Goal: Transaction & Acquisition: Purchase product/service

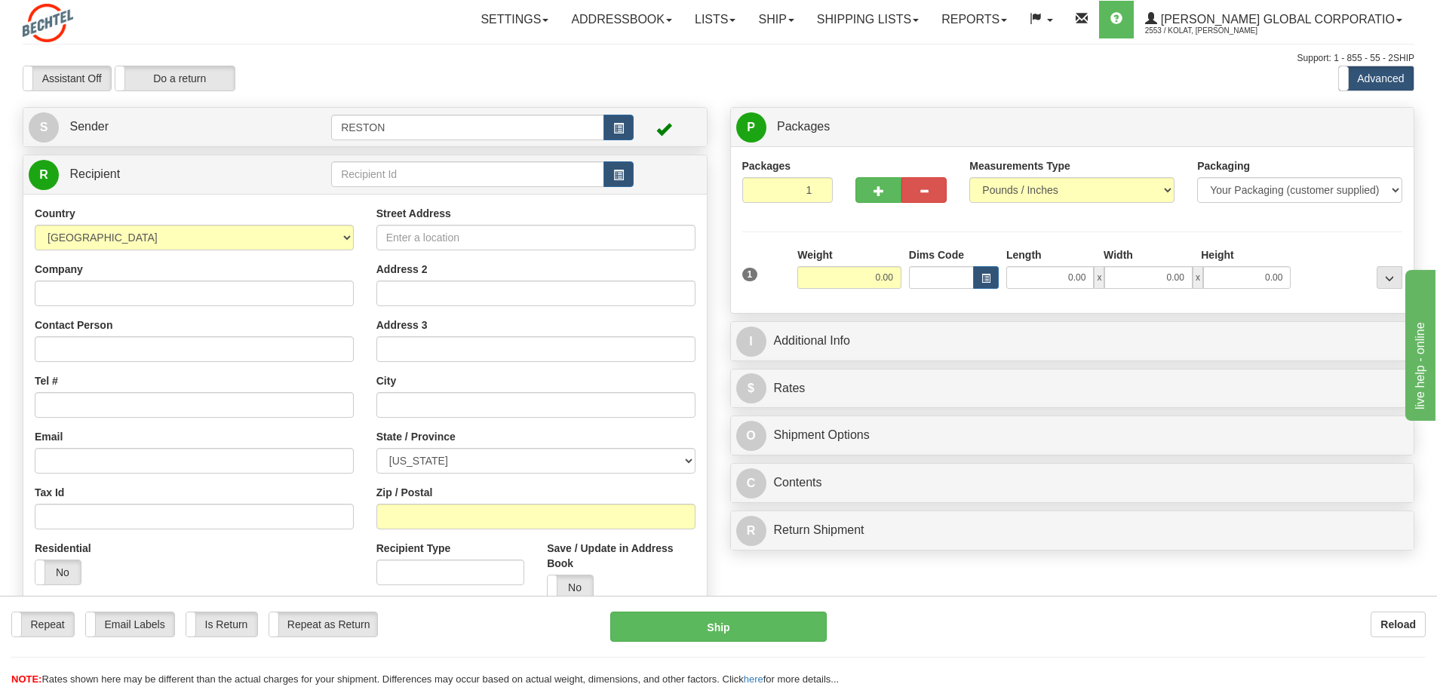
click at [646, 134] on td at bounding box center [667, 127] width 67 height 31
click at [603, 176] on input "text" at bounding box center [467, 174] width 273 height 26
click at [621, 179] on span "button" at bounding box center [618, 176] width 11 height 10
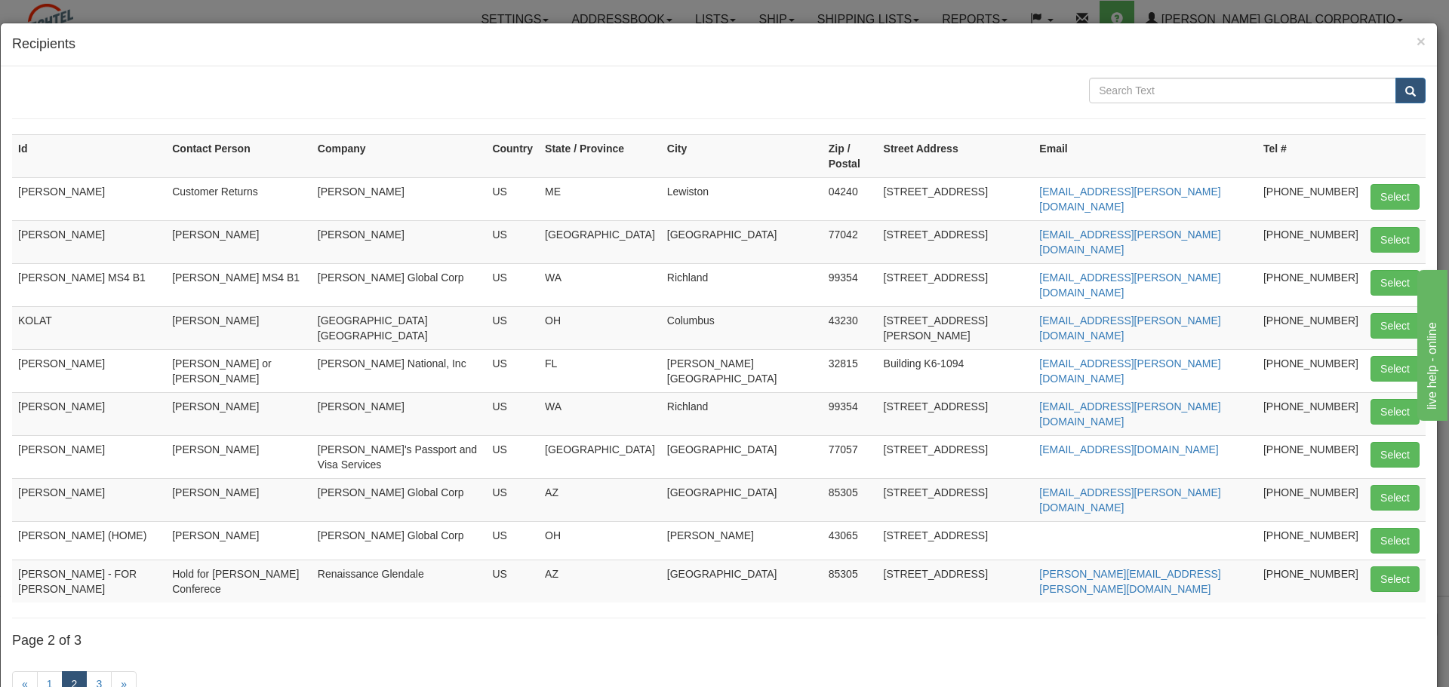
click at [75, 672] on link "2" at bounding box center [75, 685] width 26 height 26
click at [55, 672] on link "1" at bounding box center [50, 685] width 26 height 26
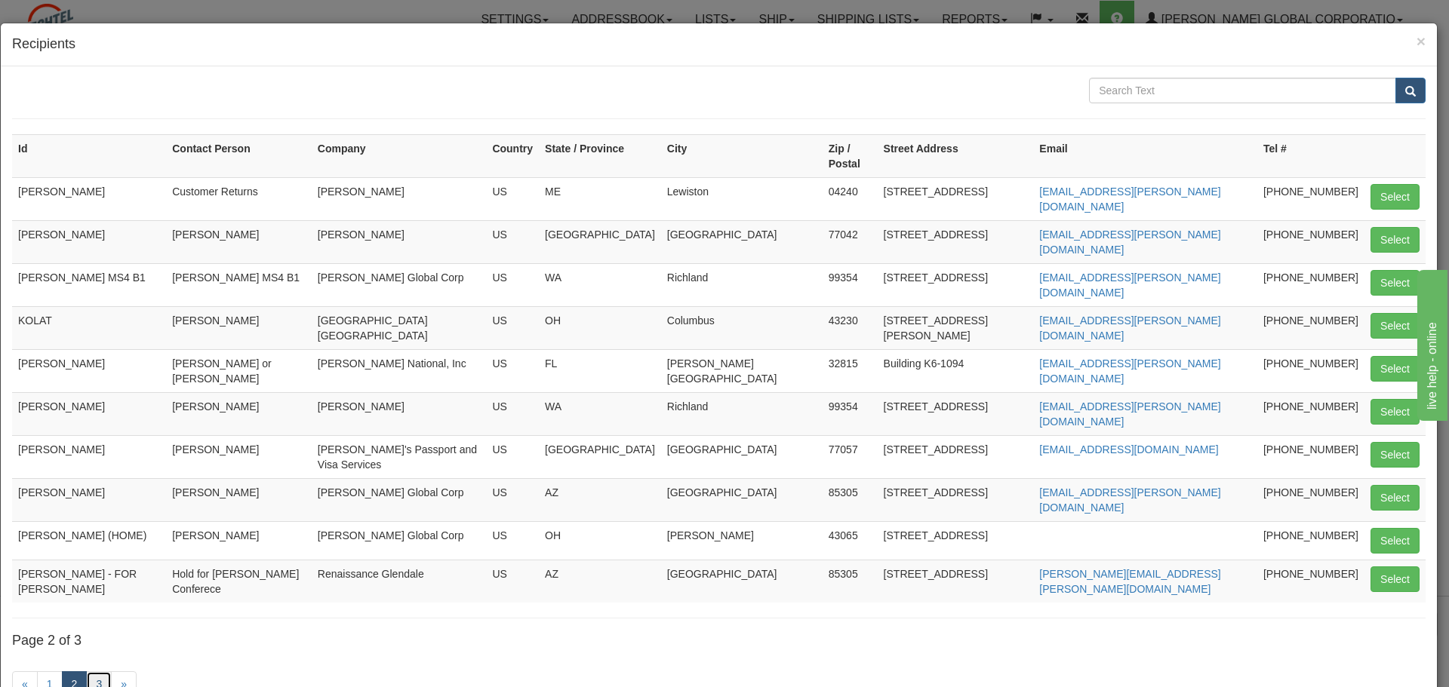
click at [96, 672] on link "3" at bounding box center [99, 685] width 26 height 26
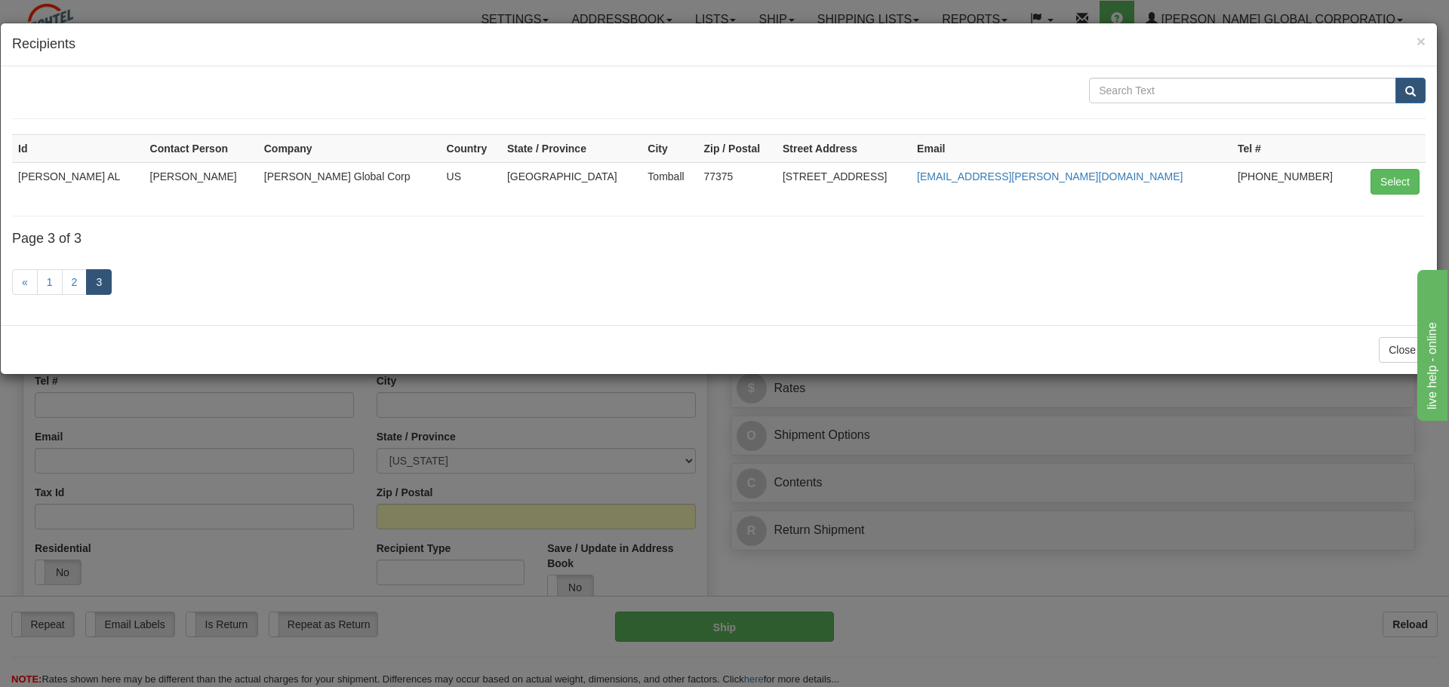
click at [159, 580] on div "× Recipients Id Contact Person Company Country State / Province City Zip / Post…" at bounding box center [724, 343] width 1449 height 687
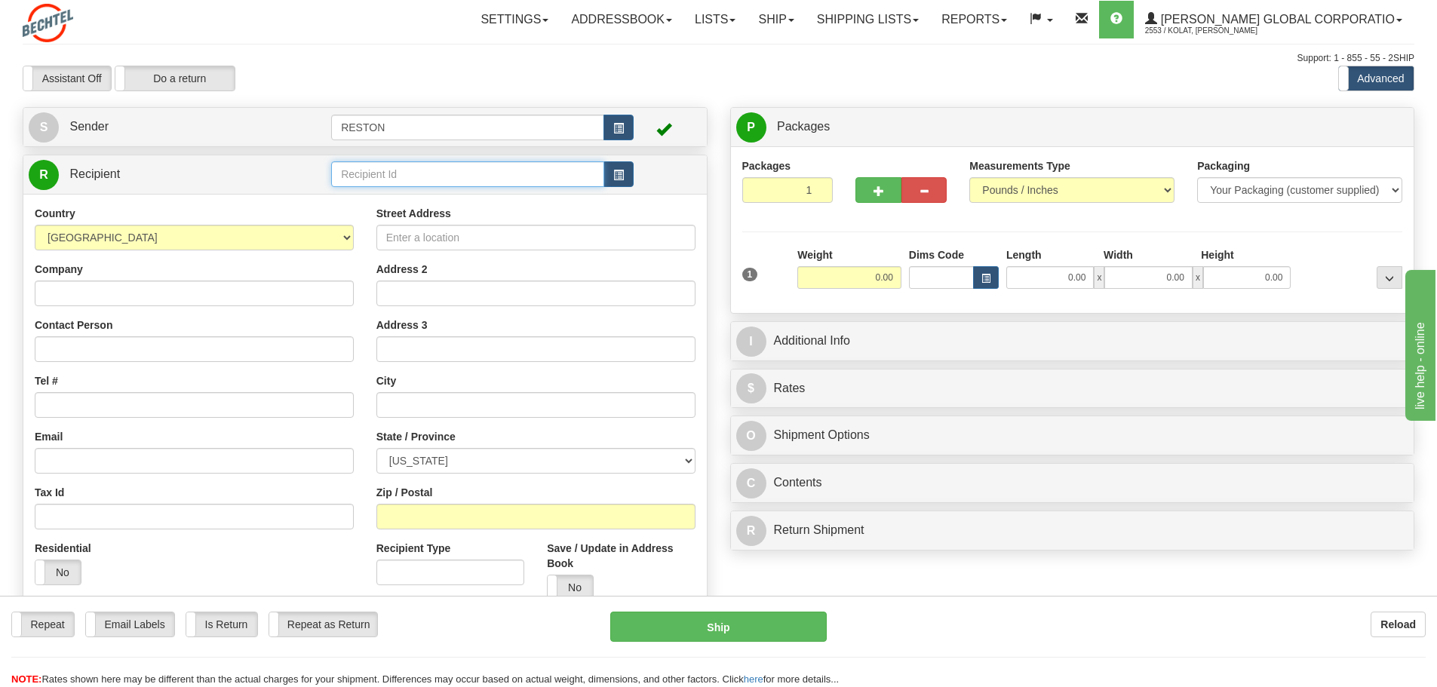
click at [481, 170] on input "text" at bounding box center [467, 174] width 273 height 26
type input "[PERSON_NAME]"
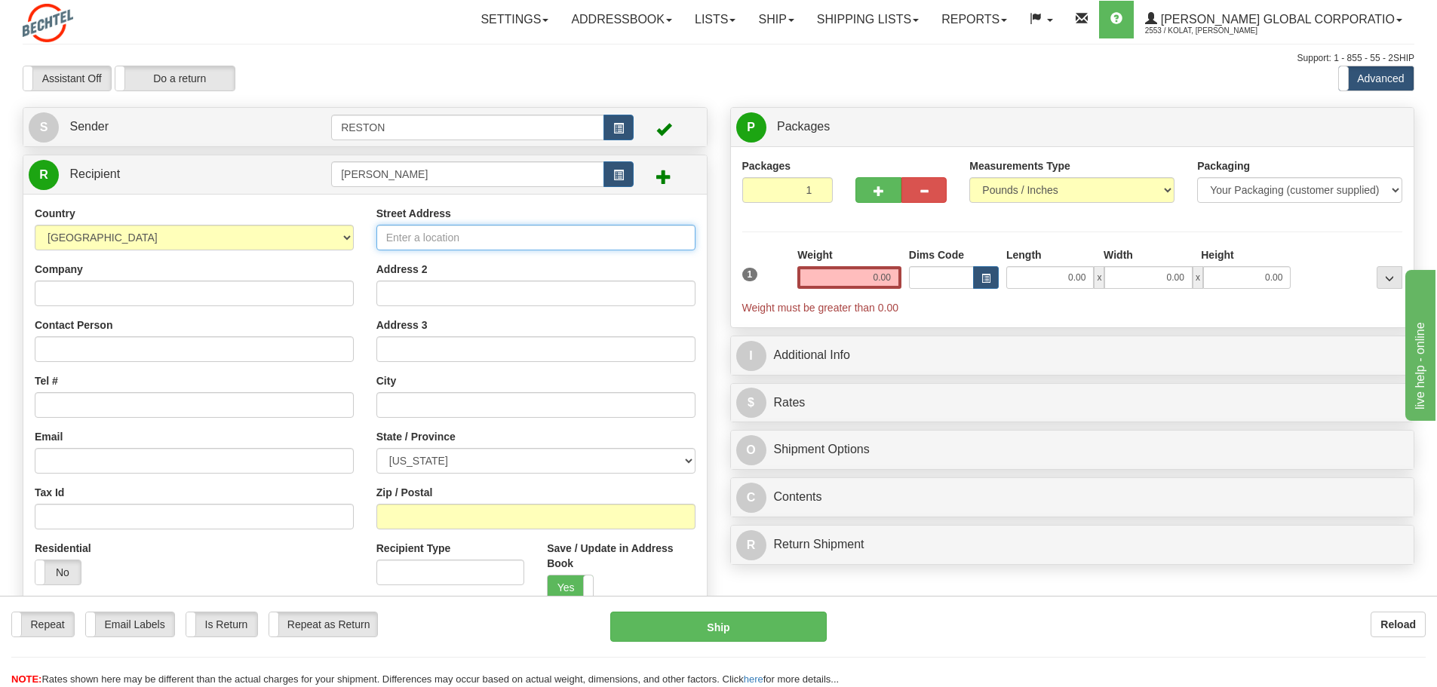
click at [429, 225] on input "Street Address" at bounding box center [535, 238] width 319 height 26
click at [465, 238] on input "Street Address" at bounding box center [535, 238] width 319 height 26
paste input "[STREET_ADDRESS]"
type input "[STREET_ADDRESS]"
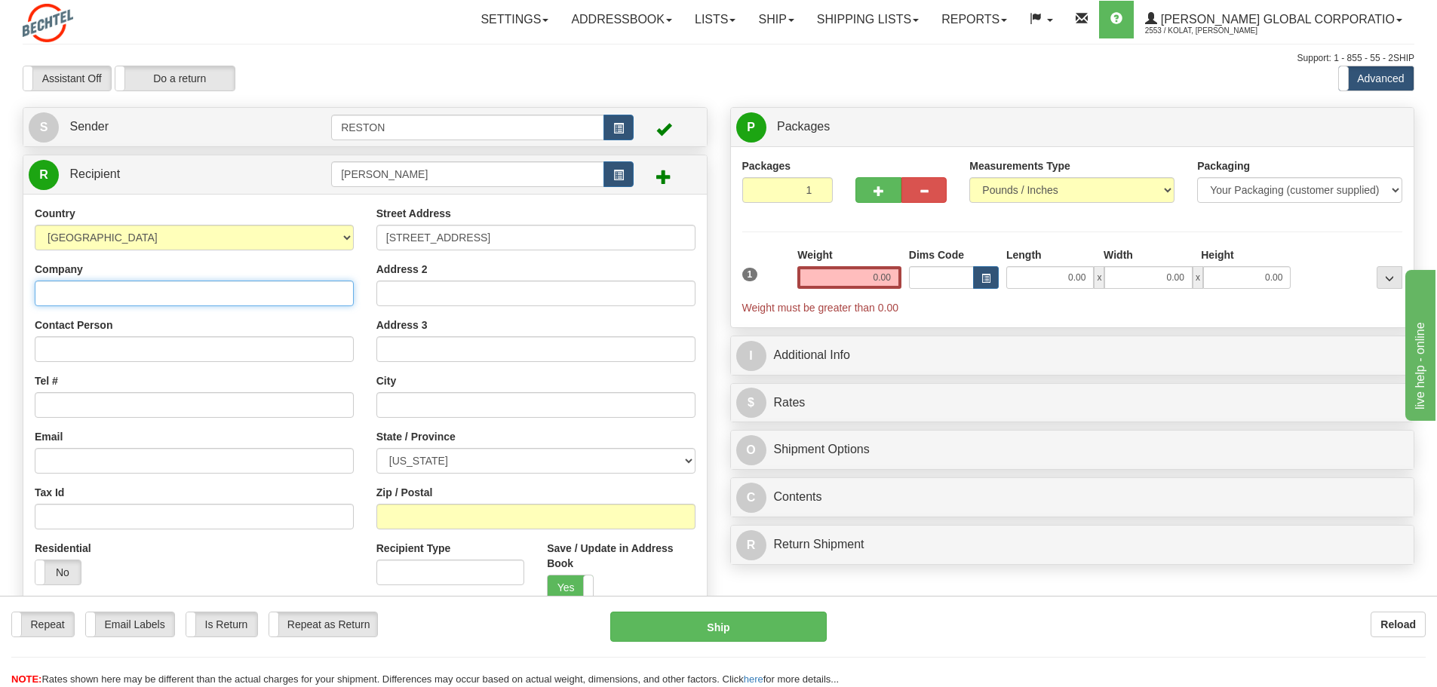
click at [284, 286] on input "Company" at bounding box center [194, 294] width 319 height 26
type input "[PERSON_NAME]"
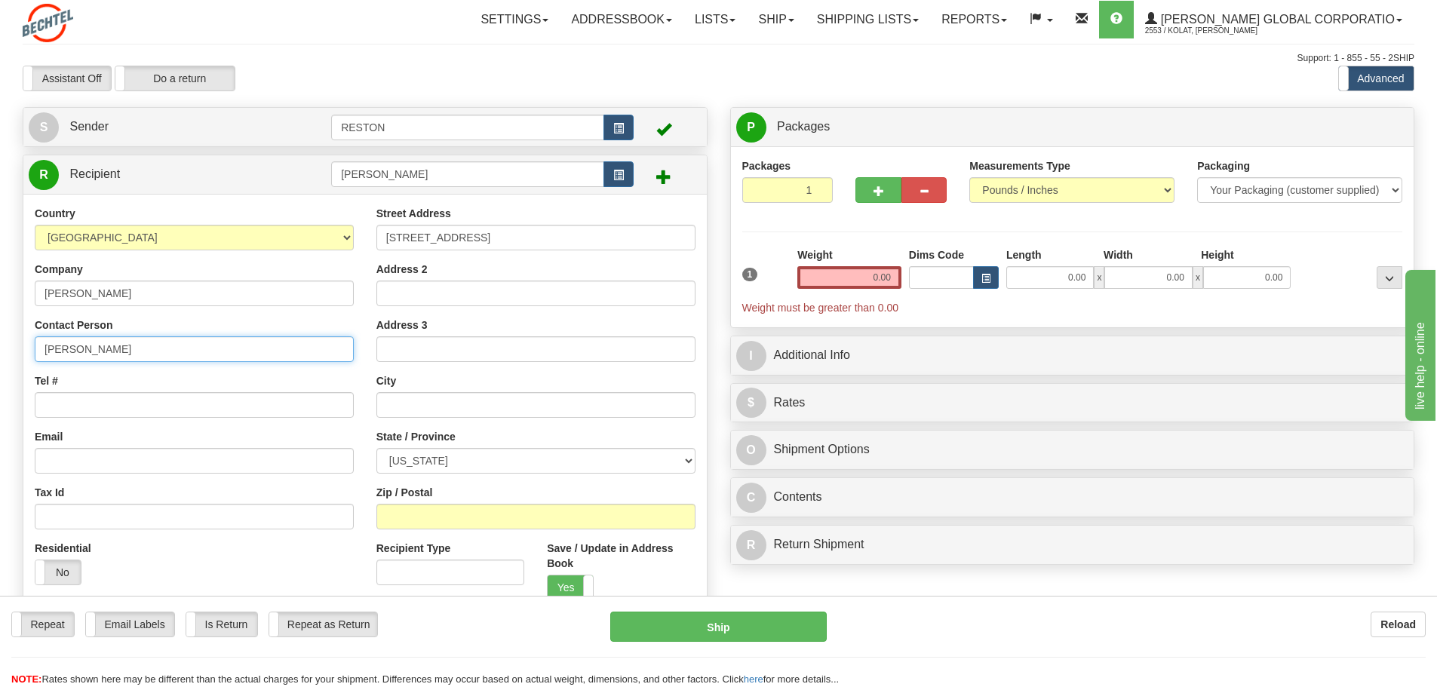
type input "[PERSON_NAME]"
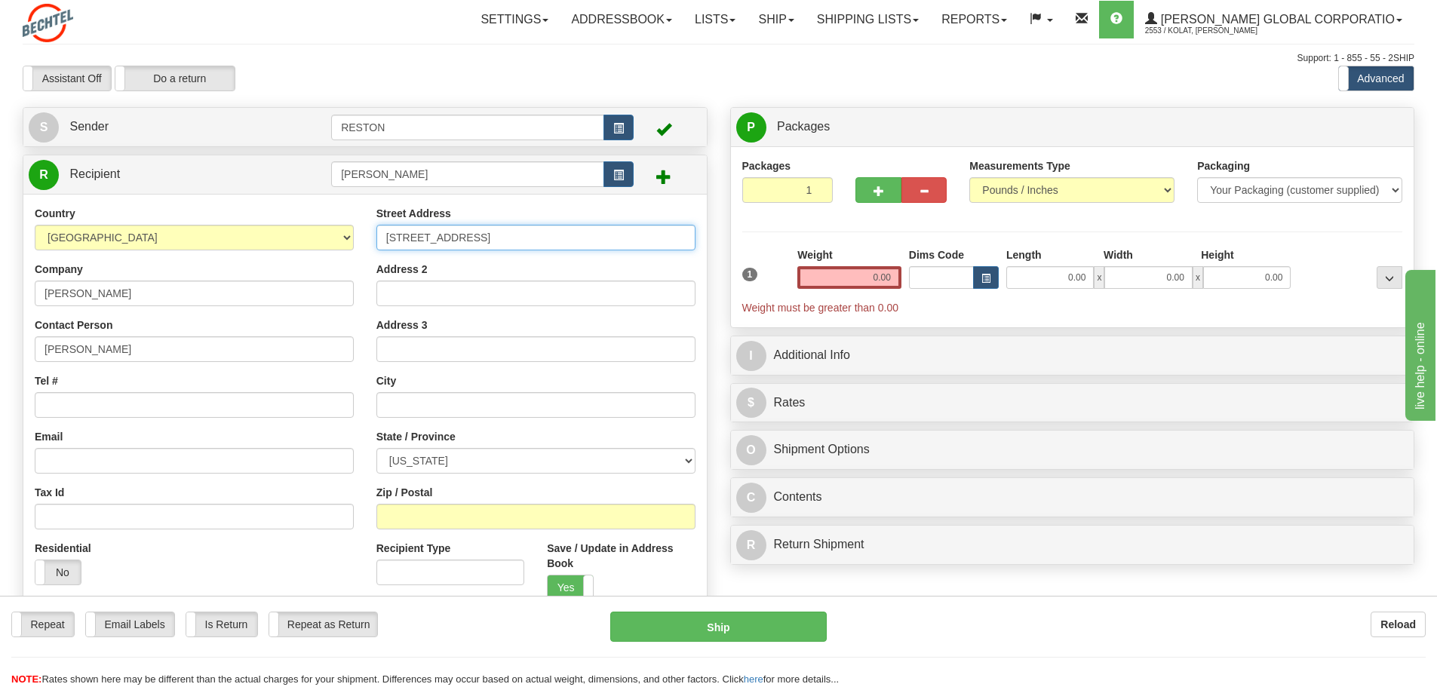
drag, startPoint x: 469, startPoint y: 233, endPoint x: 507, endPoint y: 224, distance: 38.8
click at [470, 233] on input "[STREET_ADDRESS]" at bounding box center [535, 238] width 319 height 26
type input "[STREET_ADDRESS]"
click at [456, 401] on input "text" at bounding box center [535, 405] width 319 height 26
type input "[GEOGRAPHIC_DATA]"
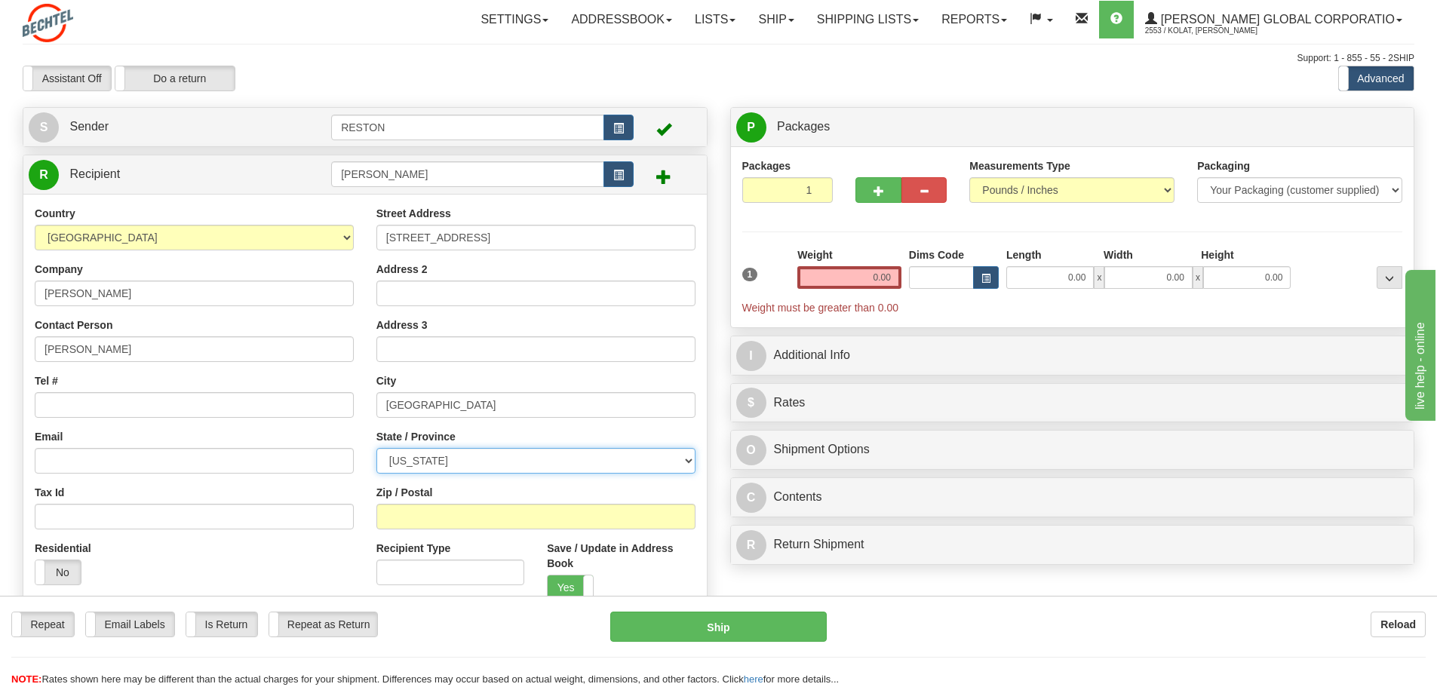
select select "TN"
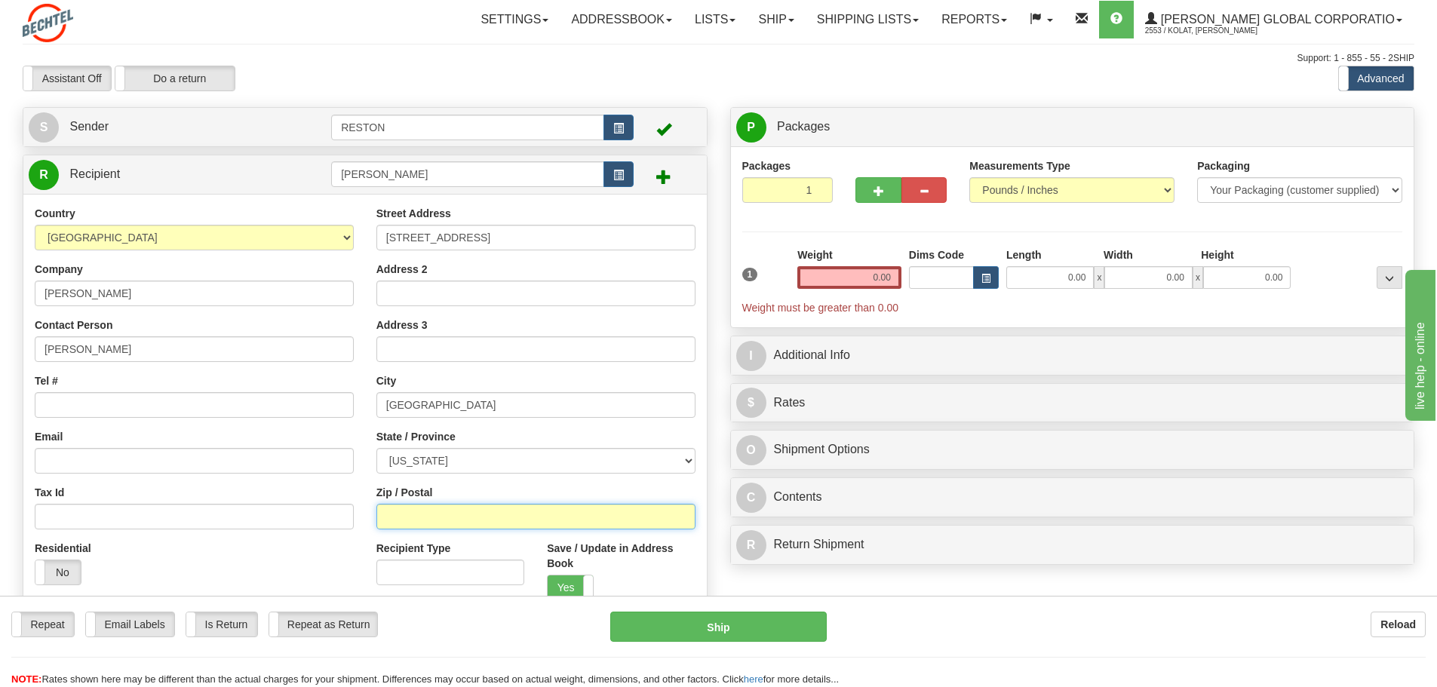
click at [491, 522] on input "Zip / Postal" at bounding box center [535, 517] width 319 height 26
type input "37830"
click at [238, 468] on input "Email" at bounding box center [194, 461] width 319 height 26
click at [114, 394] on input "Tel #" at bounding box center [194, 405] width 319 height 26
type input "[PHONE_NUMBER]"
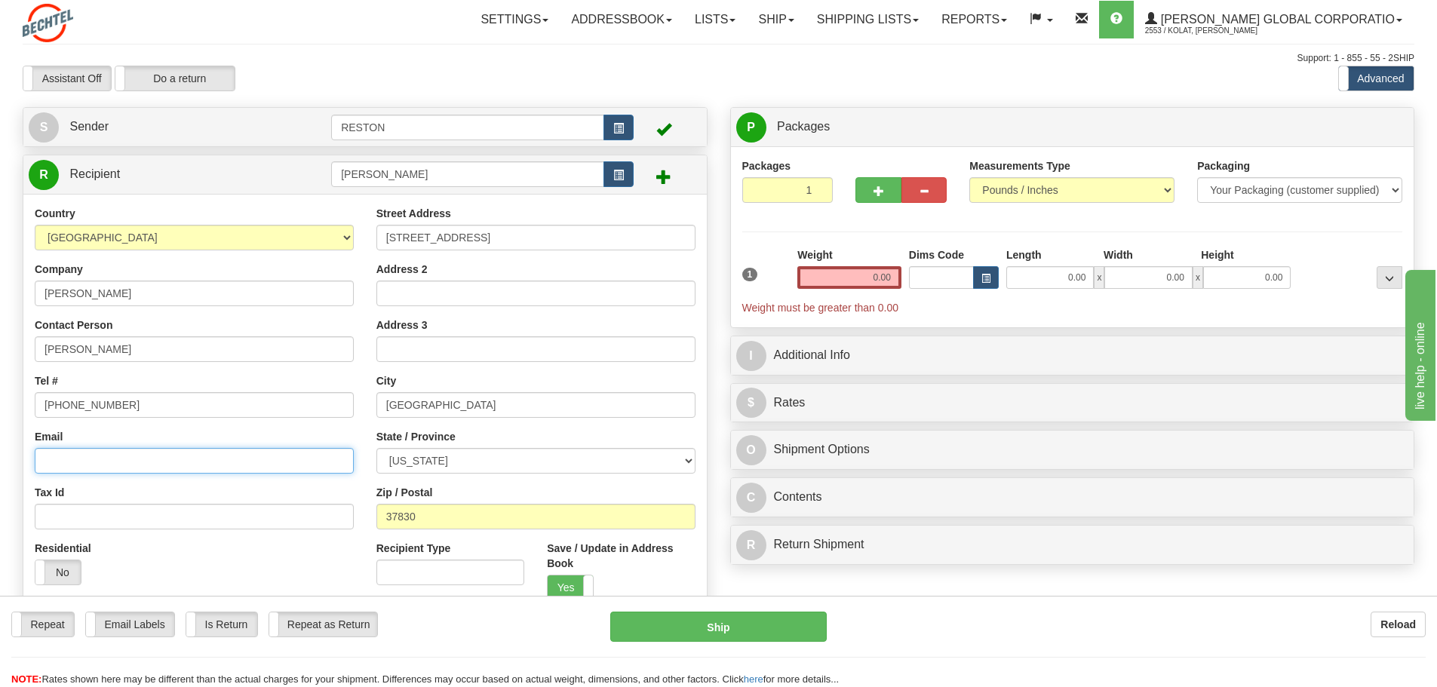
click at [132, 472] on input "Email" at bounding box center [194, 461] width 319 height 26
paste input "[EMAIL_ADDRESS][PERSON_NAME][DOMAIN_NAME]"
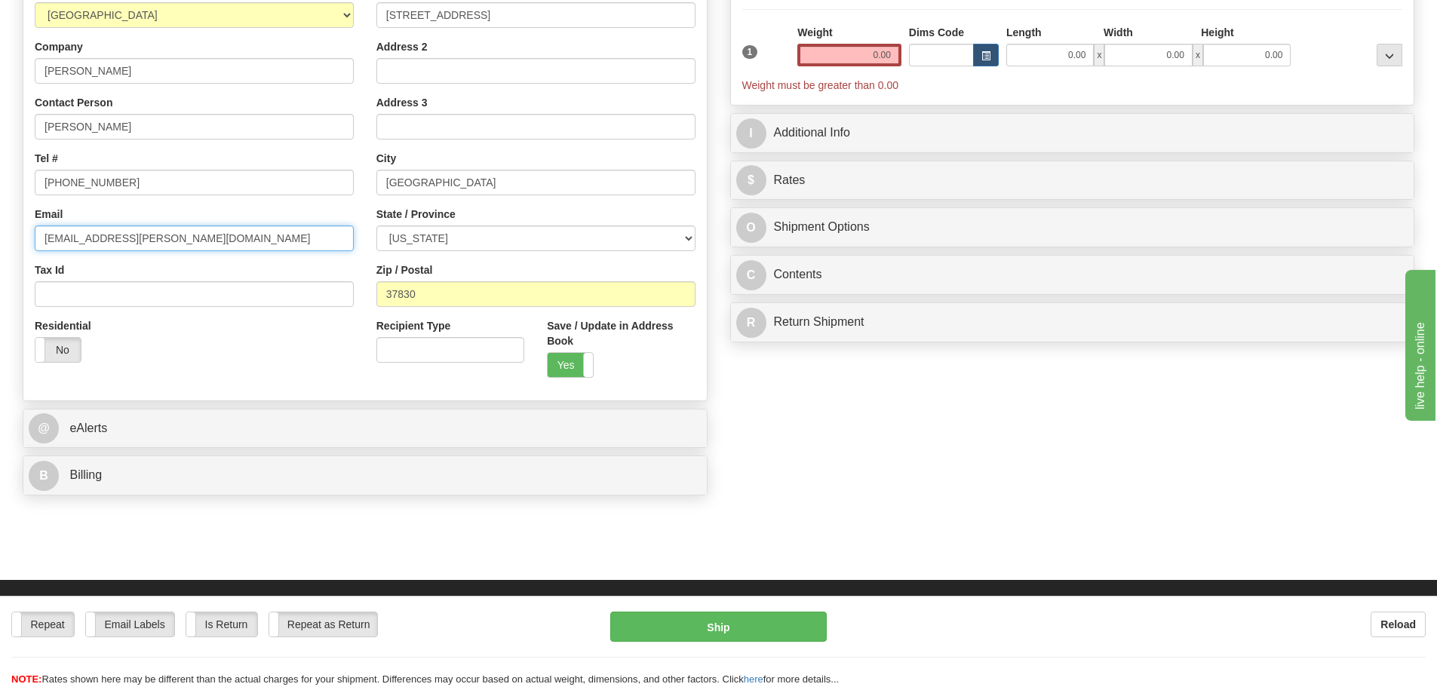
scroll to position [226, 0]
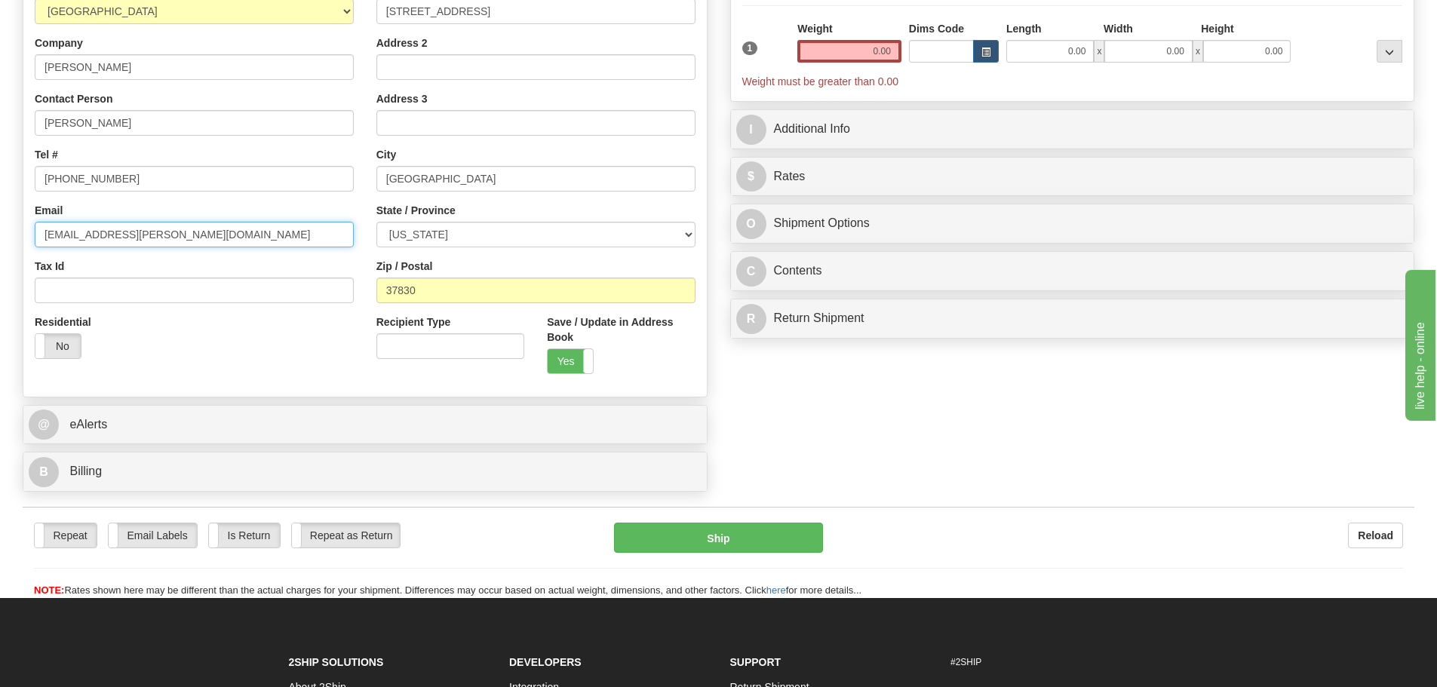
type input "[EMAIL_ADDRESS][PERSON_NAME][DOMAIN_NAME]"
click at [255, 368] on div "Residential Yes No" at bounding box center [194, 343] width 342 height 56
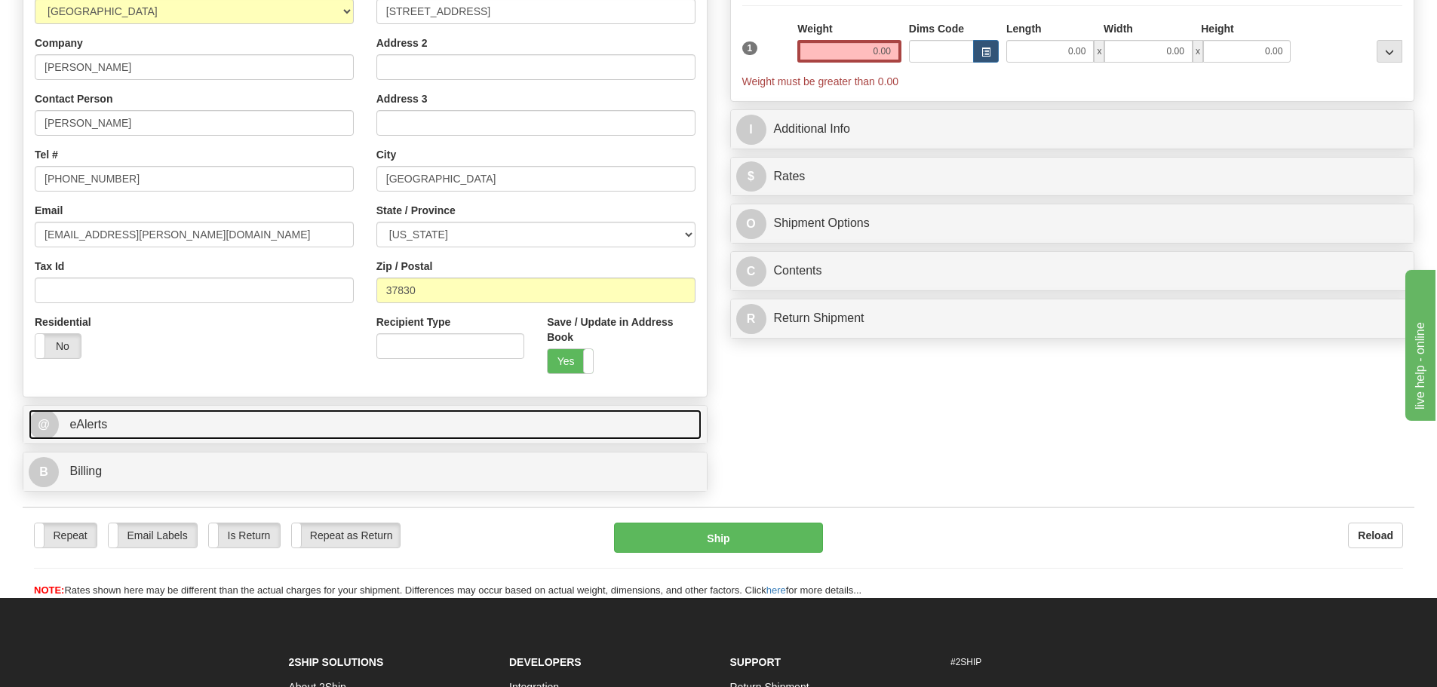
click at [272, 413] on link "@ eAlerts" at bounding box center [365, 425] width 673 height 31
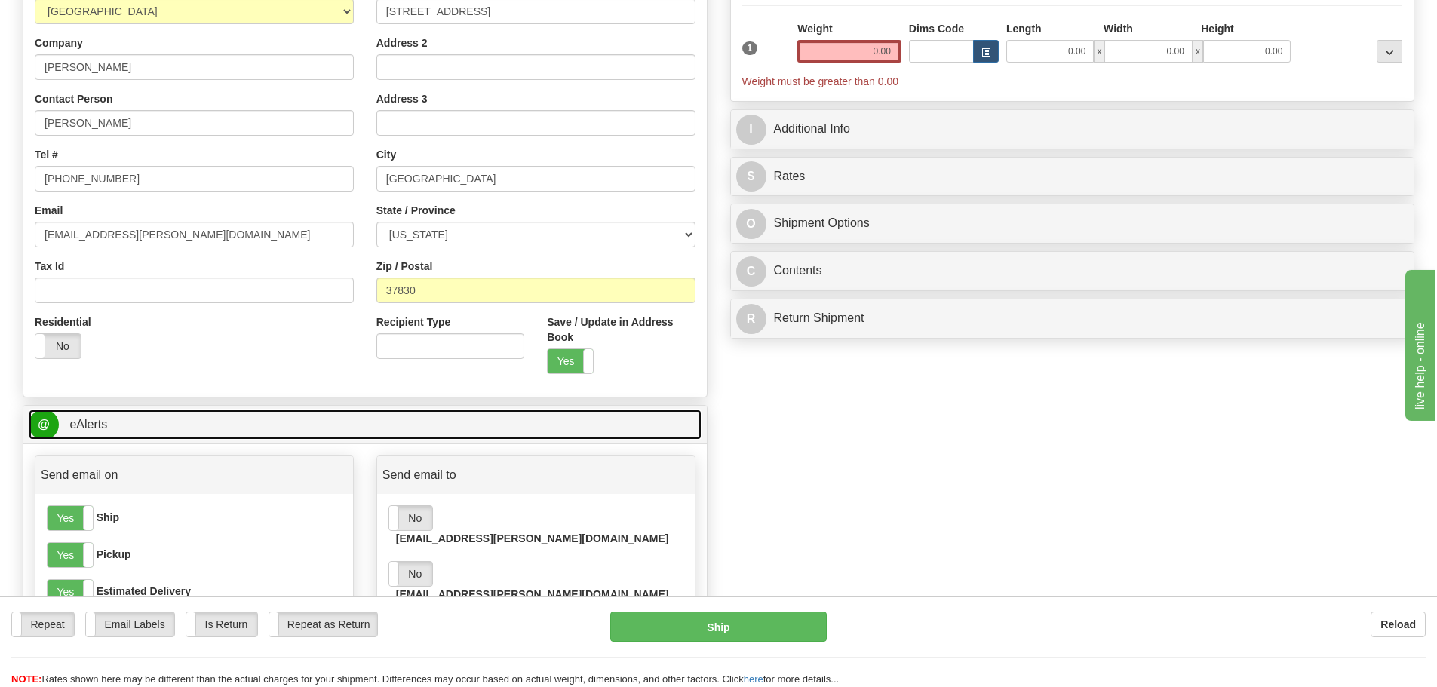
scroll to position [528, 0]
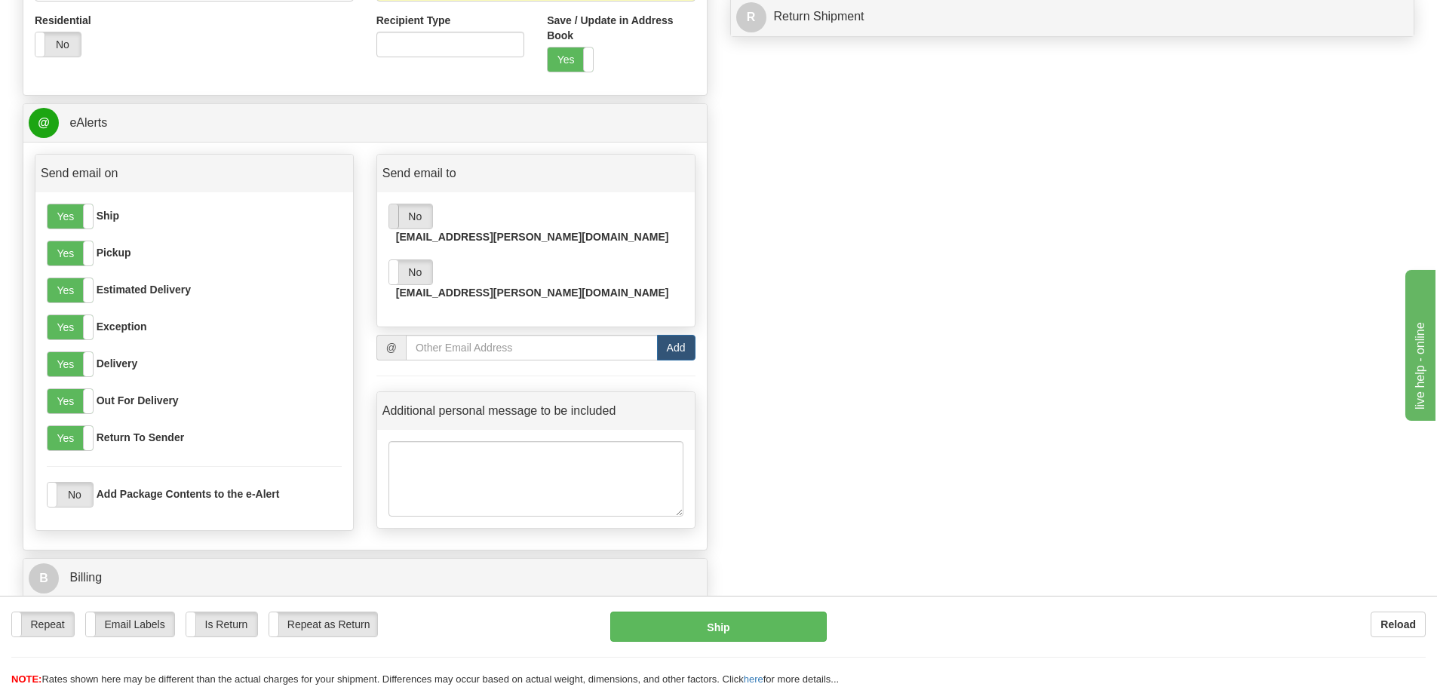
click at [394, 219] on span at bounding box center [390, 216] width 20 height 24
click at [395, 260] on span at bounding box center [390, 272] width 20 height 24
click at [91, 253] on span at bounding box center [93, 253] width 20 height 24
click at [93, 327] on div "Yes No" at bounding box center [70, 328] width 47 height 26
click at [88, 325] on label "No" at bounding box center [70, 327] width 45 height 24
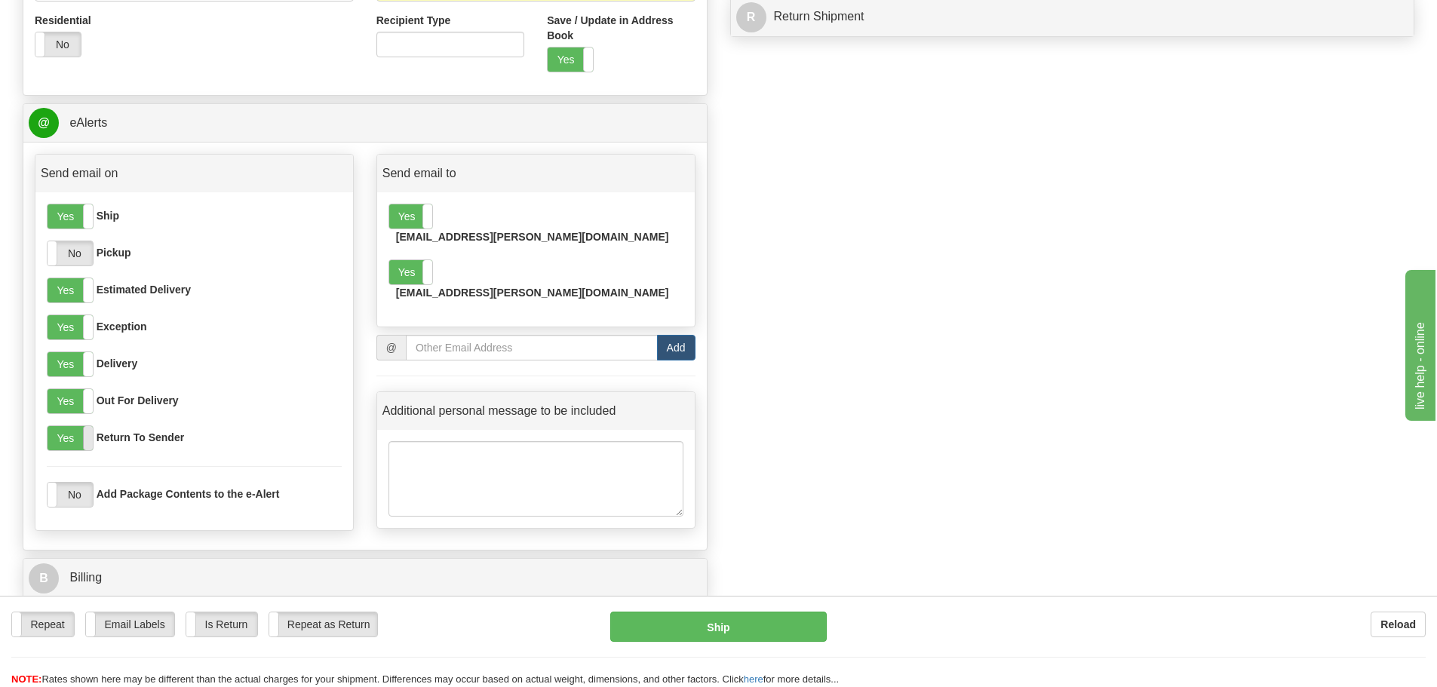
click at [84, 435] on span at bounding box center [93, 438] width 20 height 24
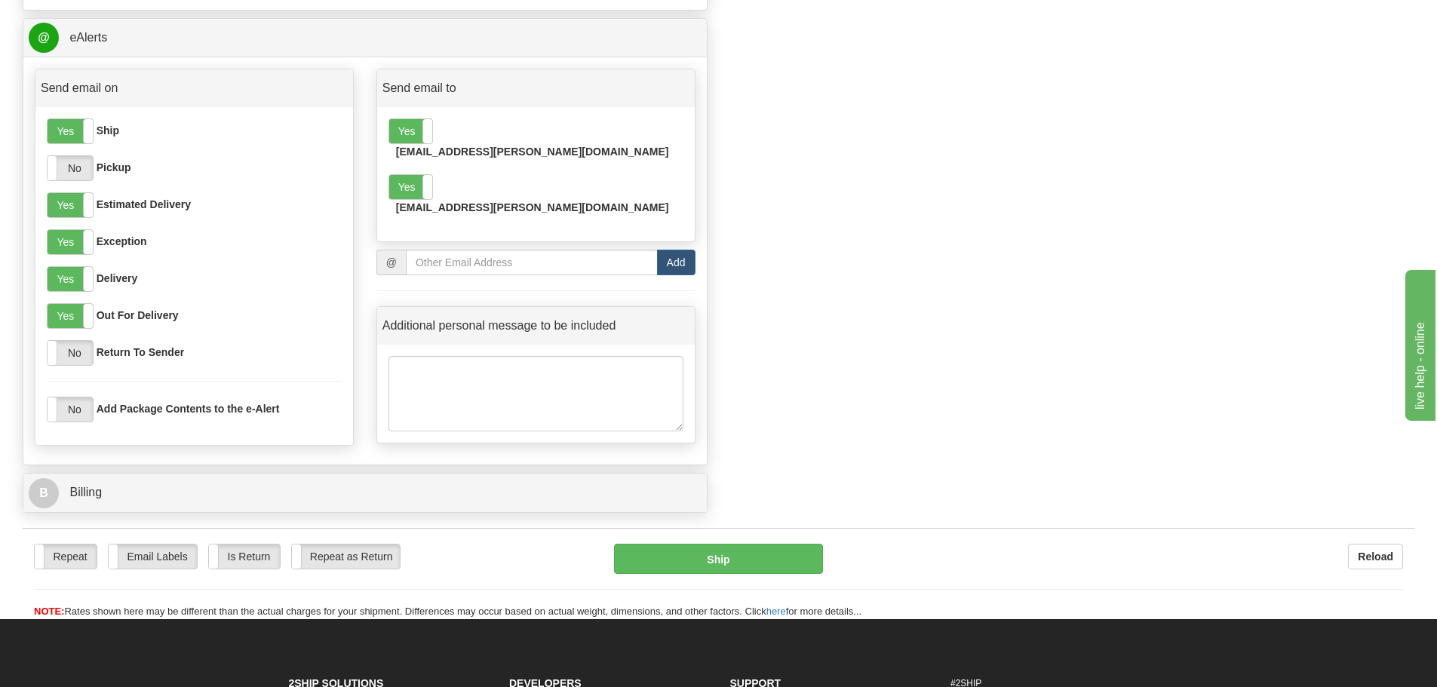
scroll to position [754, 0]
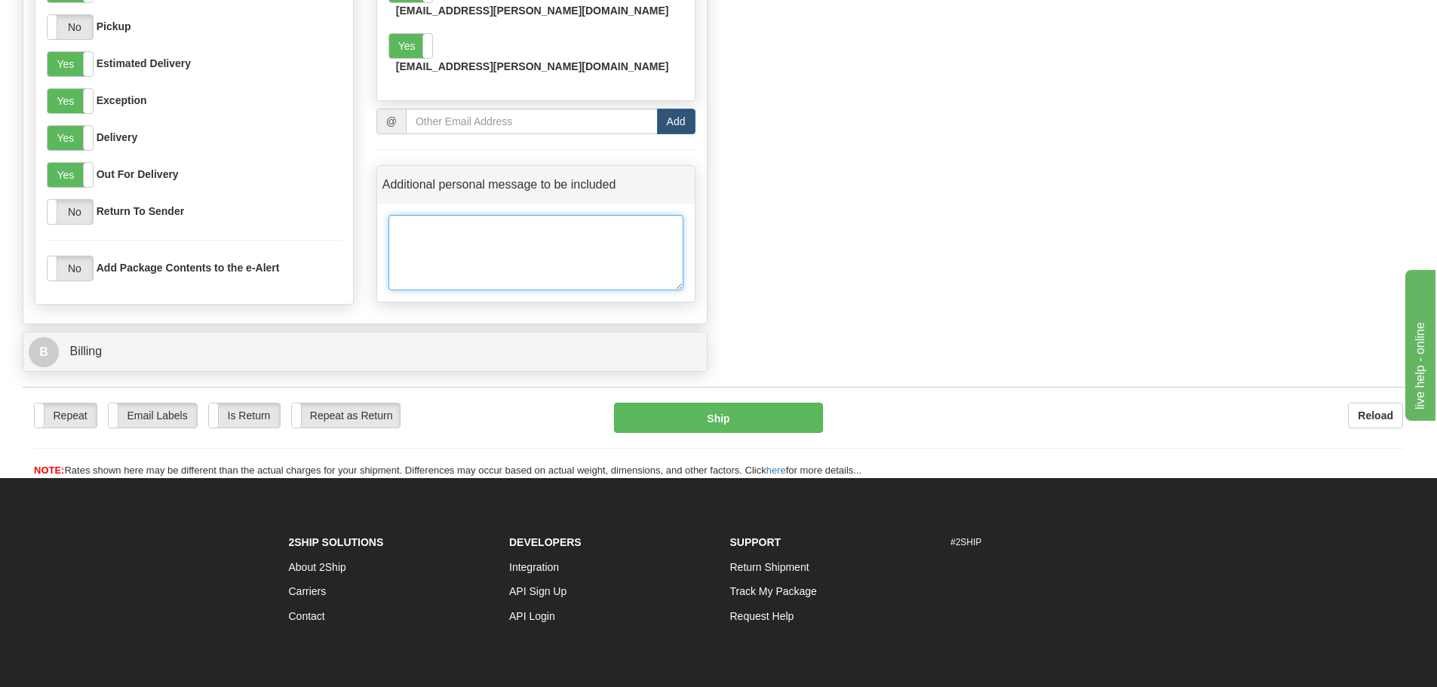
click at [522, 215] on textarea at bounding box center [536, 252] width 295 height 75
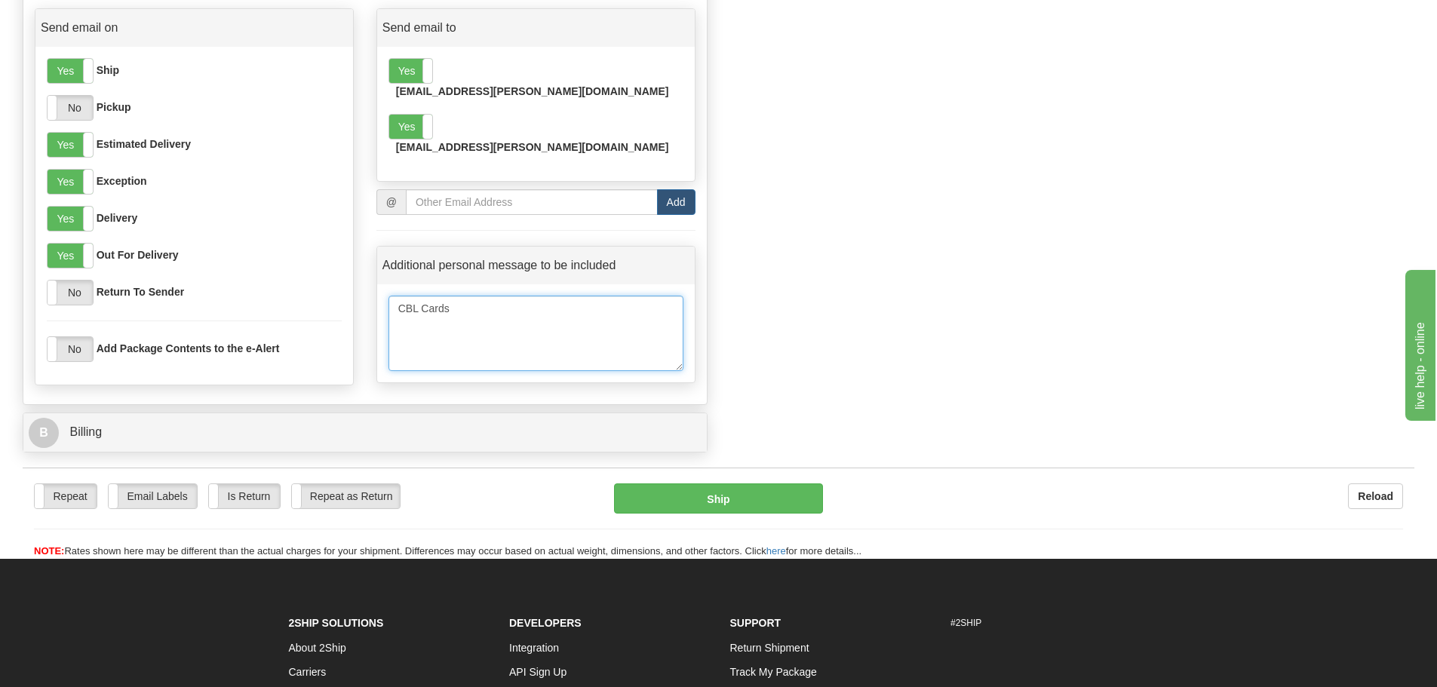
scroll to position [604, 0]
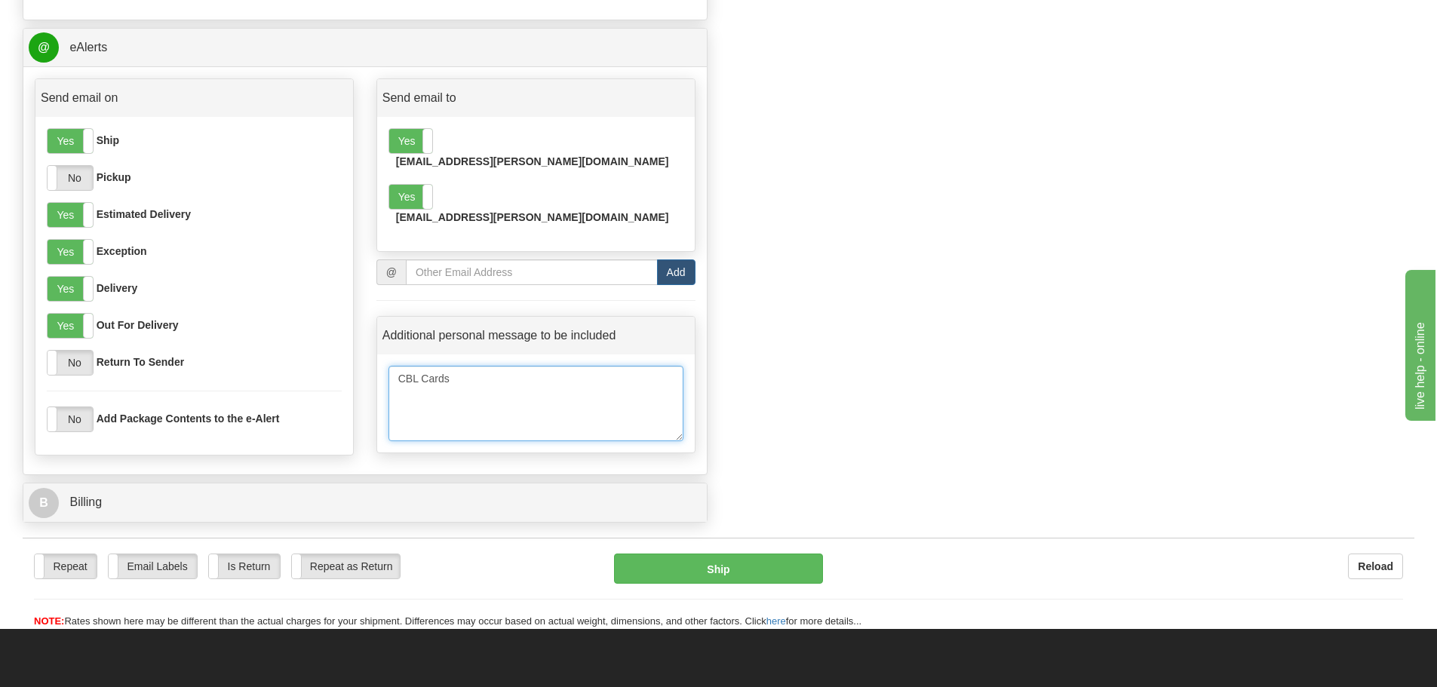
type textarea "CBL Cards"
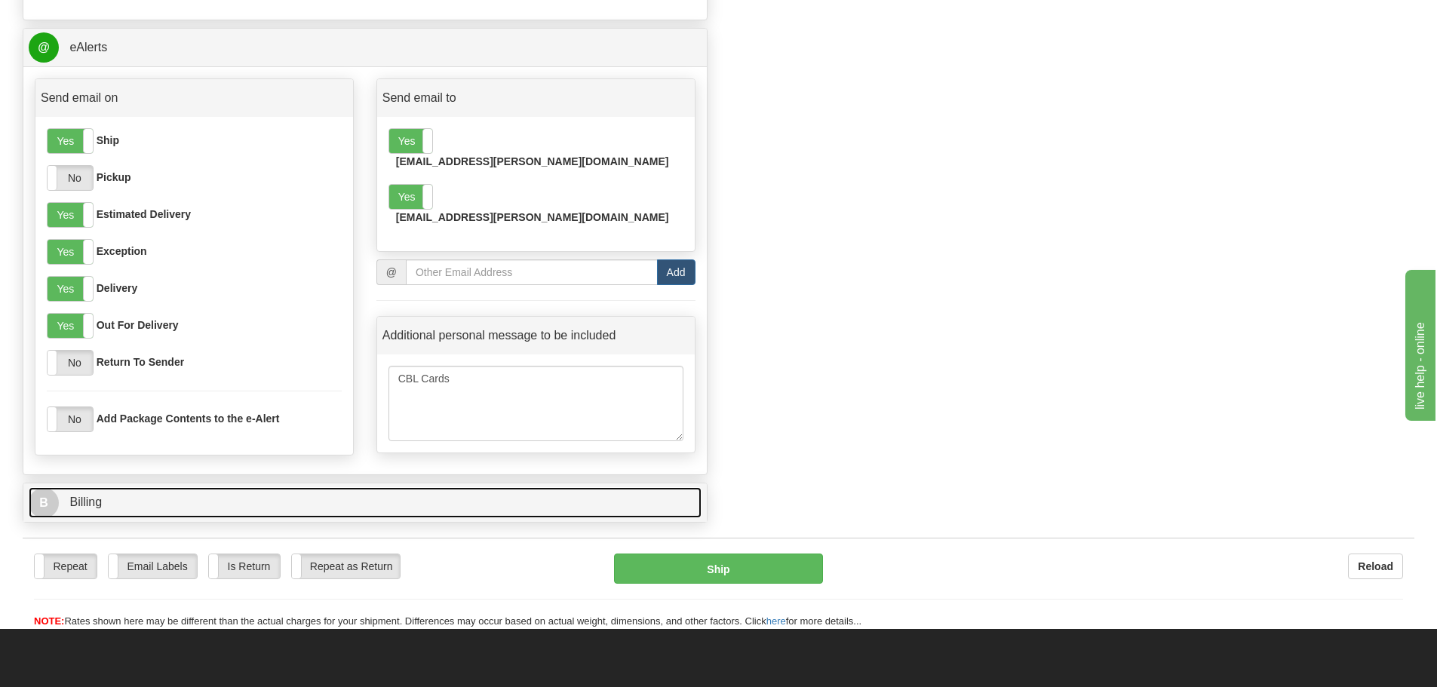
click at [89, 505] on span "Billing" at bounding box center [85, 502] width 32 height 13
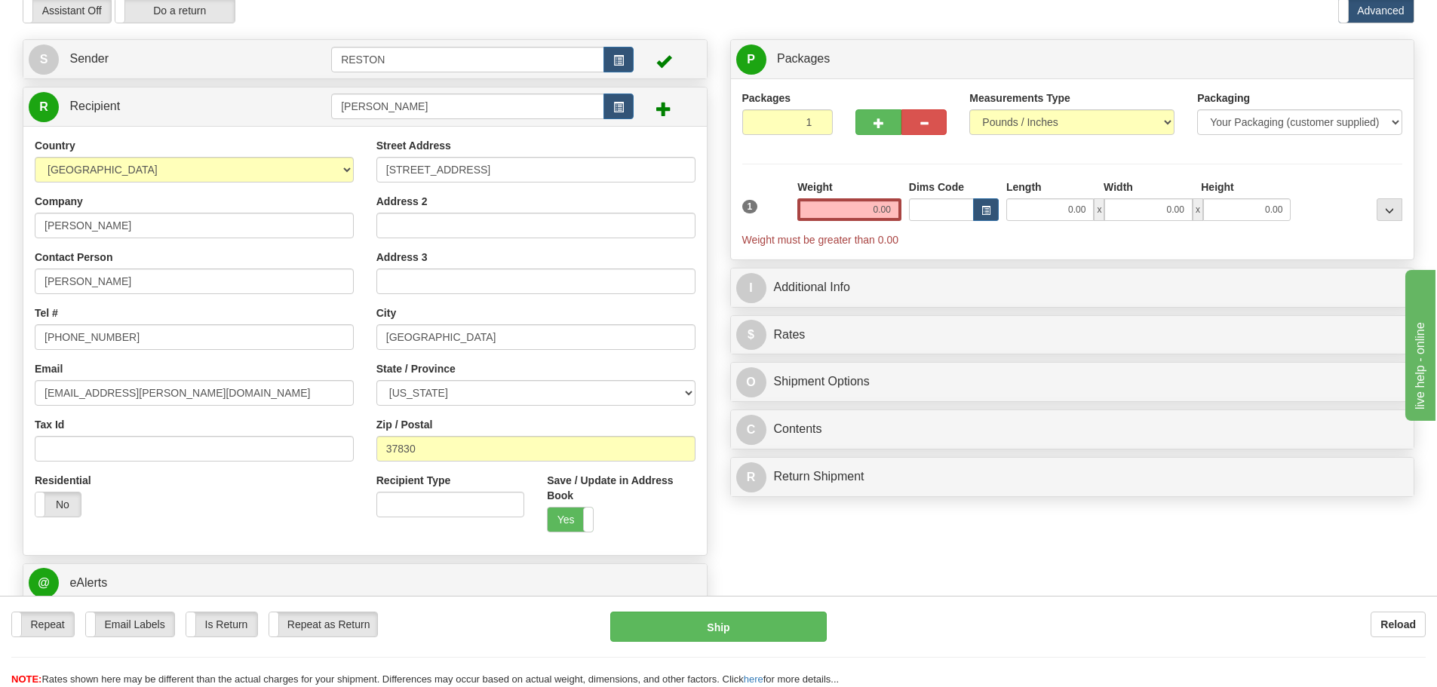
scroll to position [0, 0]
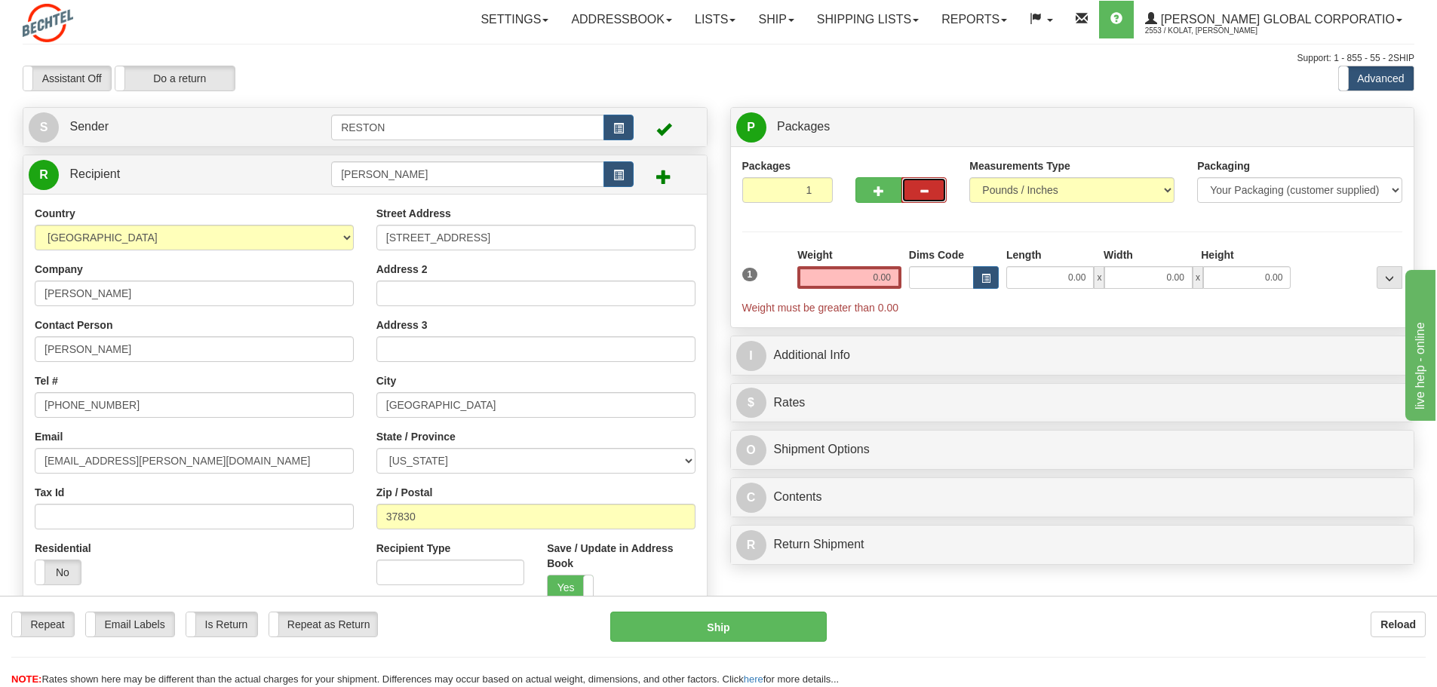
click at [926, 191] on span "button" at bounding box center [924, 191] width 11 height 10
click at [870, 277] on input "0.00" at bounding box center [850, 277] width 104 height 23
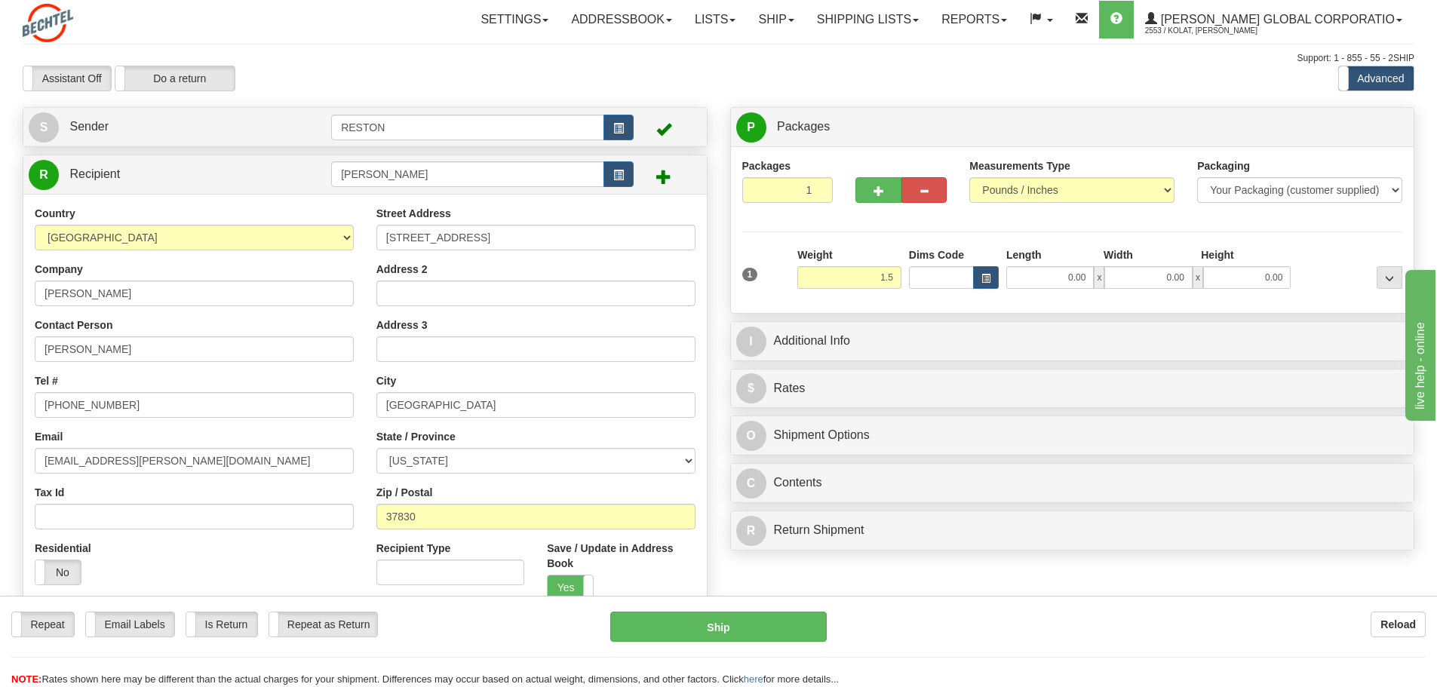
type input "1.50"
click at [1056, 226] on div "Packages 1 1 Measurements Type" at bounding box center [1072, 229] width 661 height 143
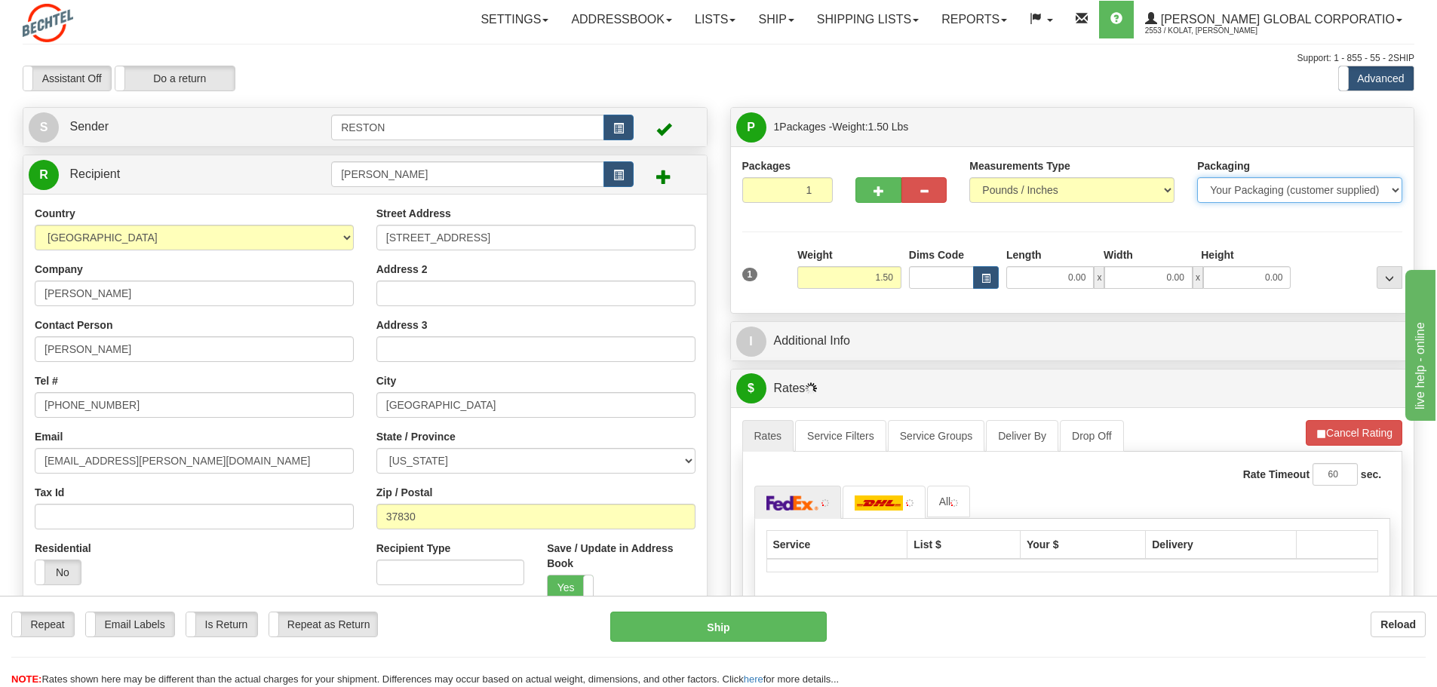
click at [1246, 188] on select "Your Packaging (customer supplied) Envelope (carrier supplied) Pack (carrier su…" at bounding box center [1299, 190] width 205 height 26
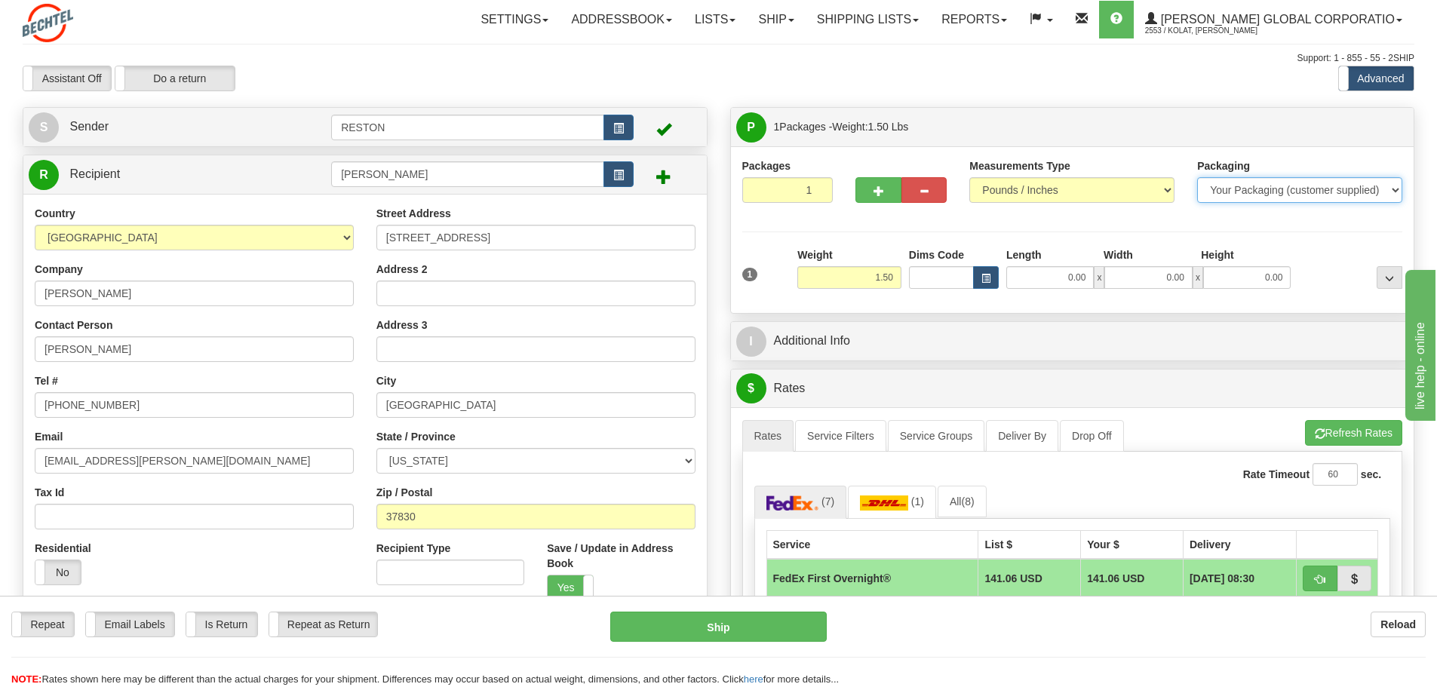
select select "2"
click at [1197, 177] on select "Your Packaging (customer supplied) Envelope (carrier supplied) Pack (carrier su…" at bounding box center [1299, 190] width 205 height 26
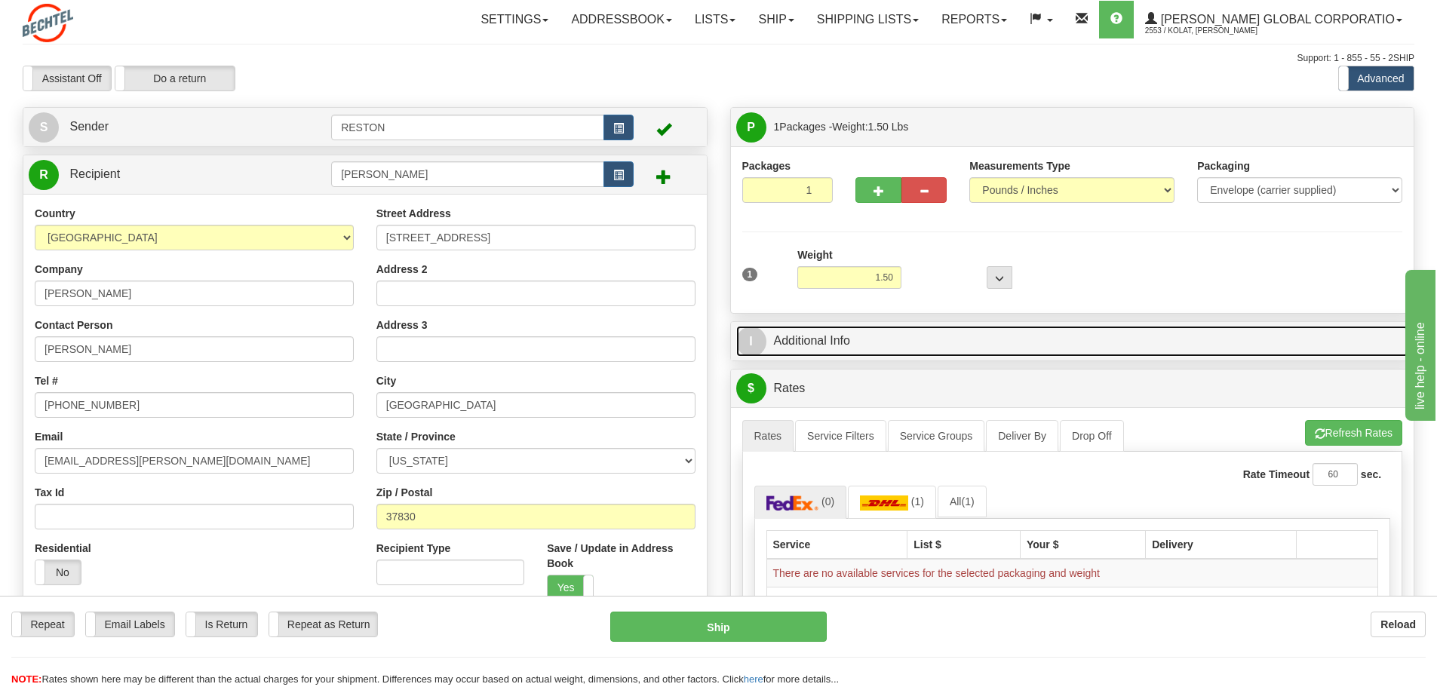
click at [1169, 338] on link "I Additional Info" at bounding box center [1072, 341] width 673 height 31
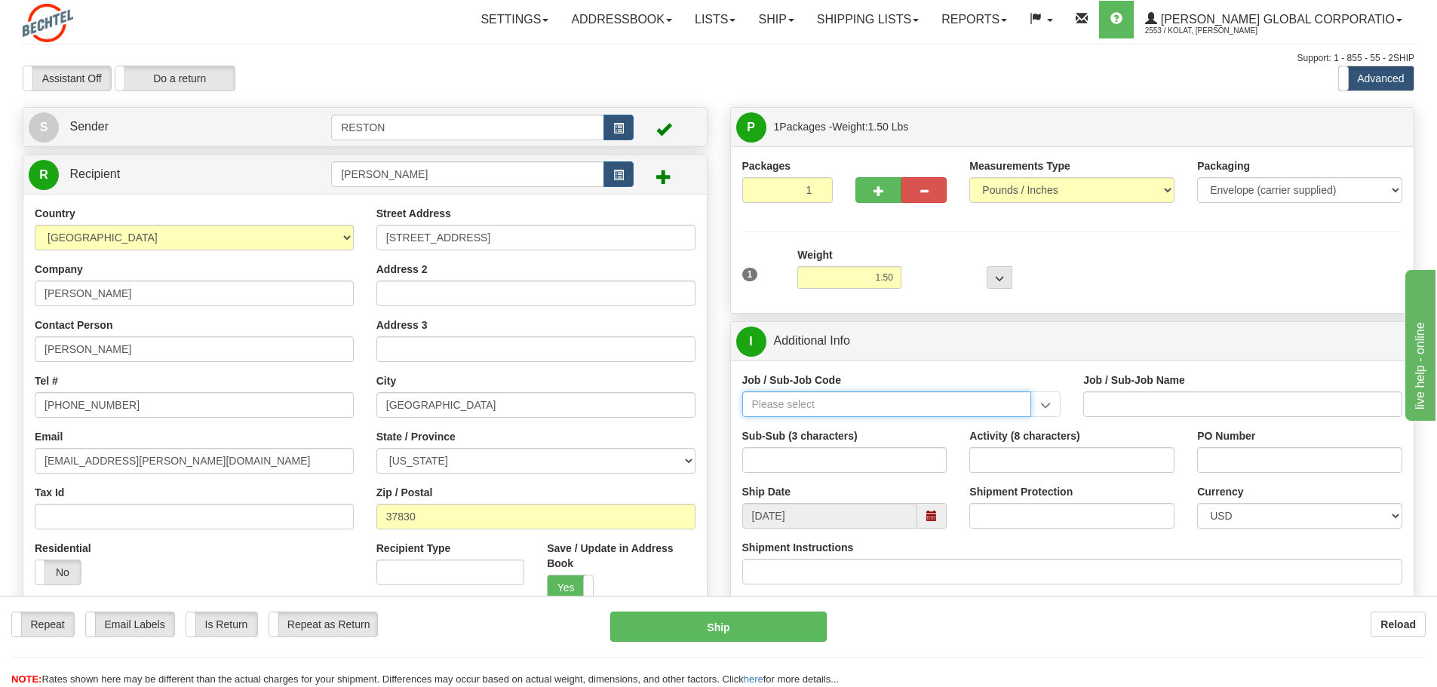
click at [973, 406] on input "Job / Sub-Job Code" at bounding box center [887, 405] width 290 height 26
click at [1000, 404] on input "Job / Sub-Job Code" at bounding box center [887, 405] width 290 height 26
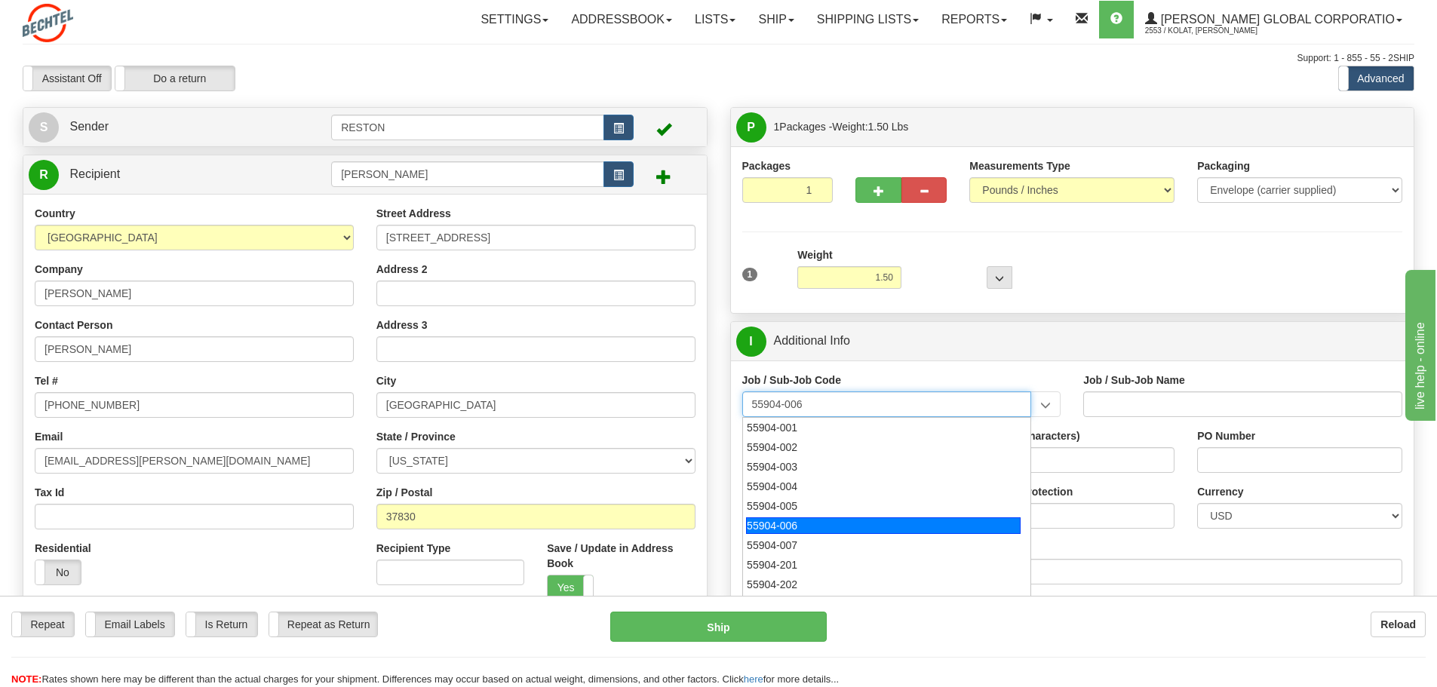
type input "55904-007"
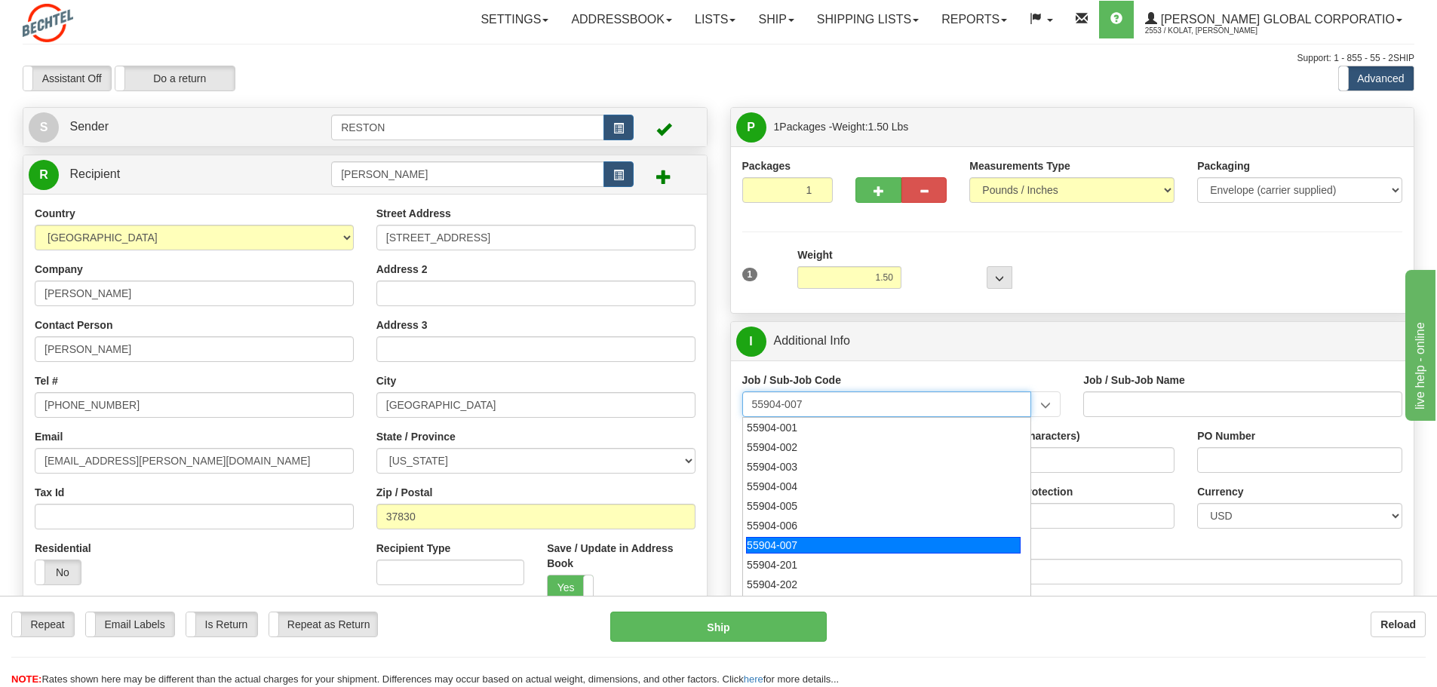
type input "STRATEGY & BUSINESS DEVELOPMENT - CUSTOMER CENTRI"
type input "55904-007"
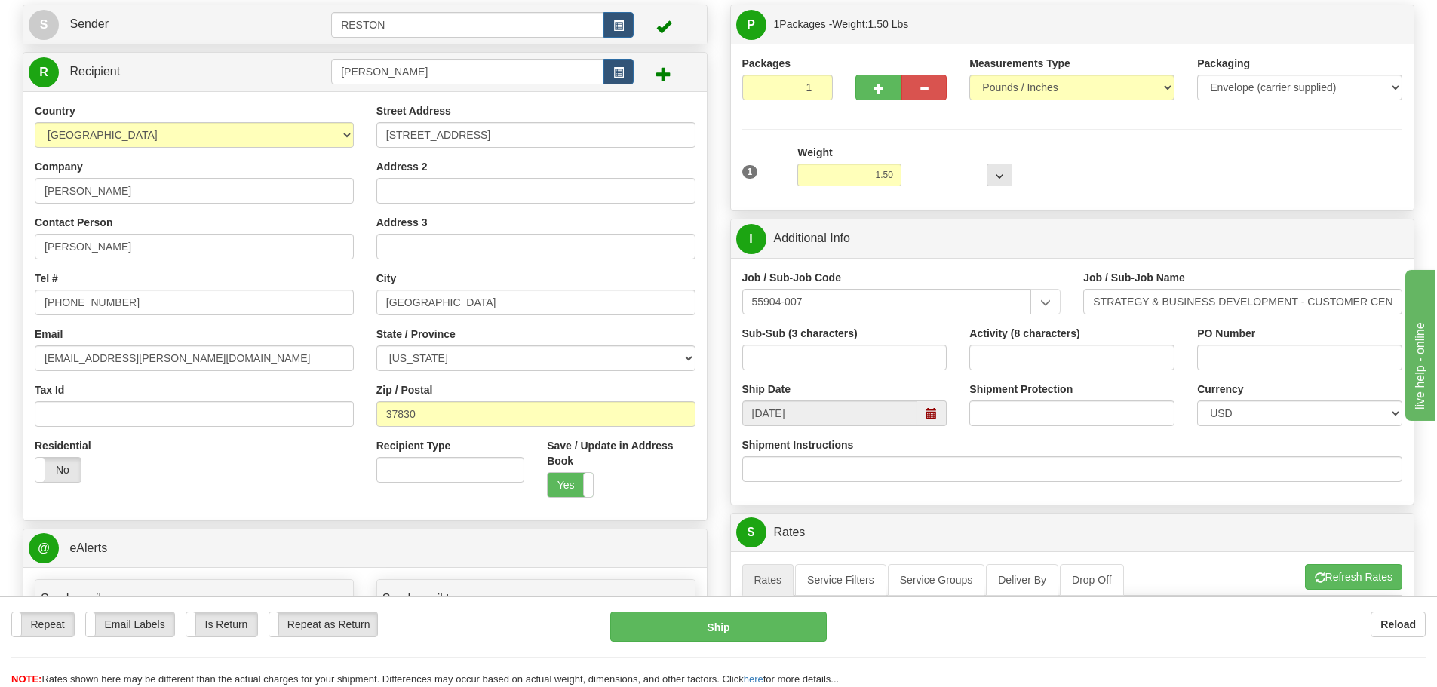
scroll to position [302, 0]
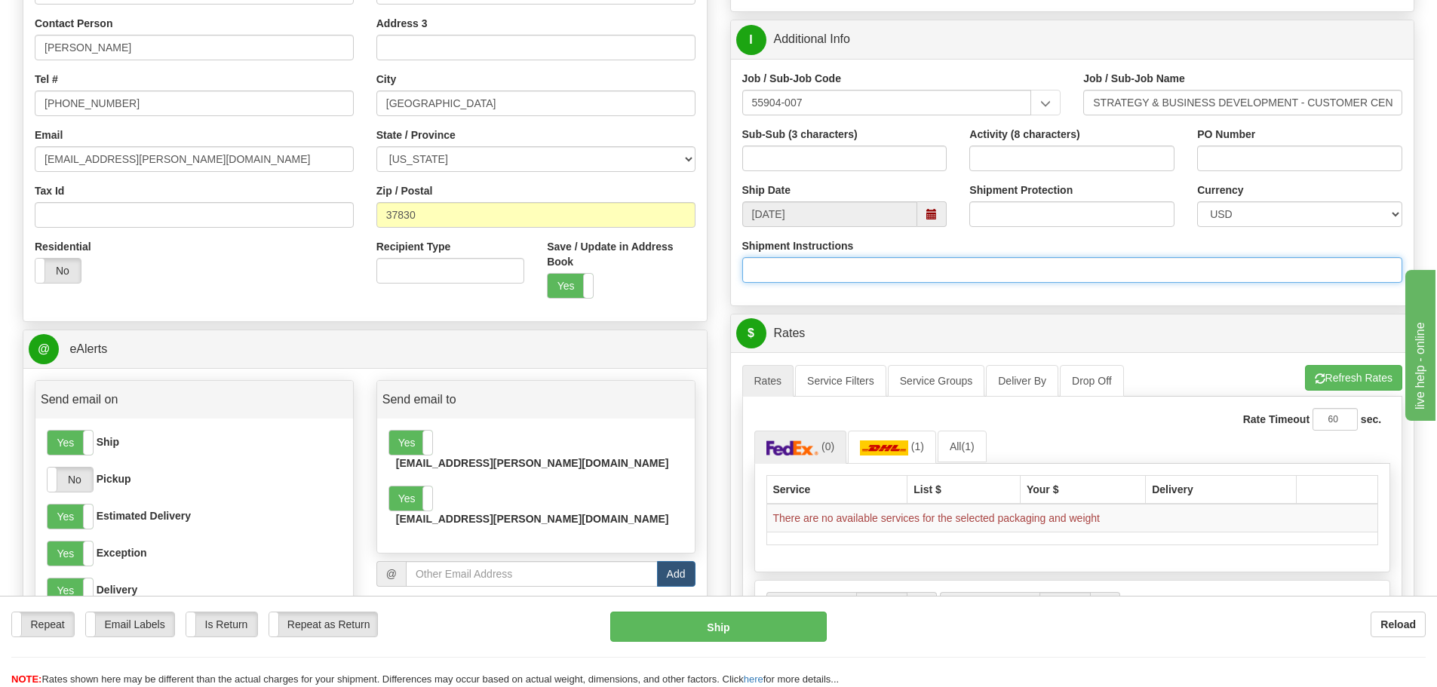
click at [896, 269] on input "Shipment Instructions" at bounding box center [1072, 270] width 661 height 26
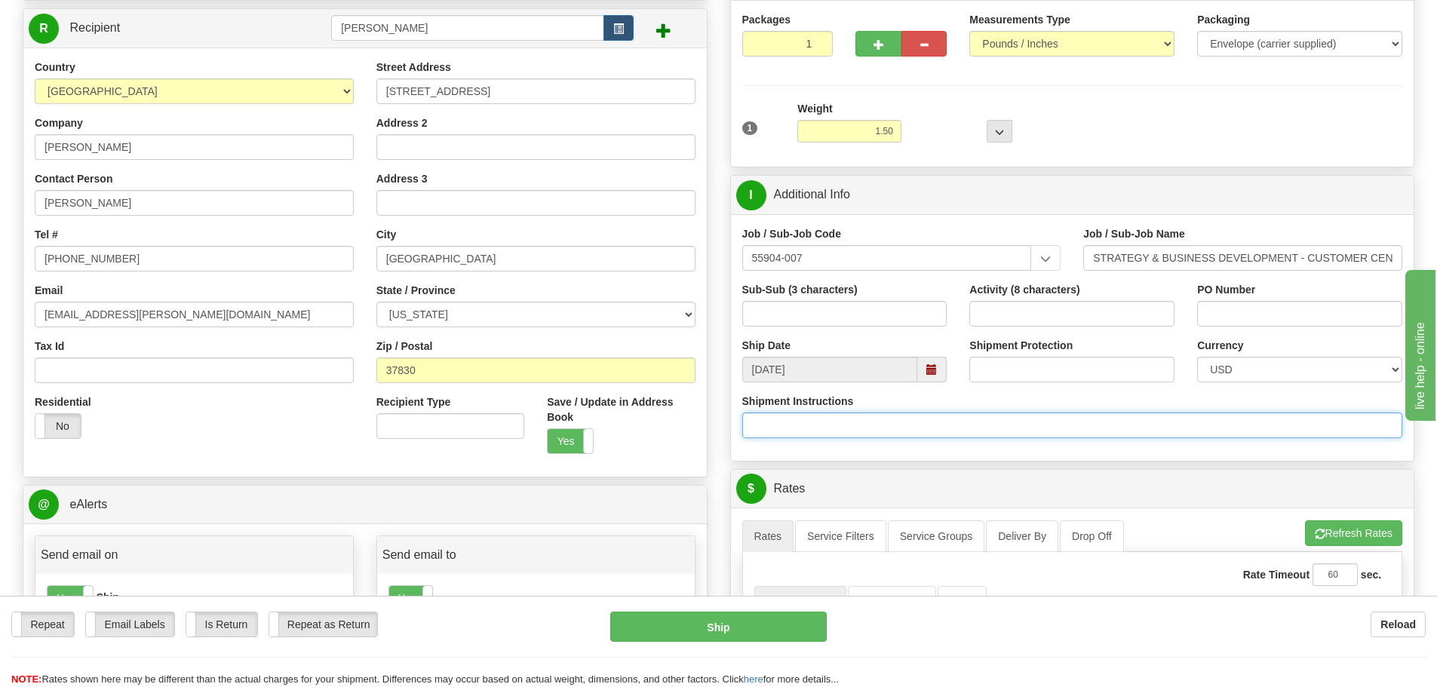
scroll to position [0, 0]
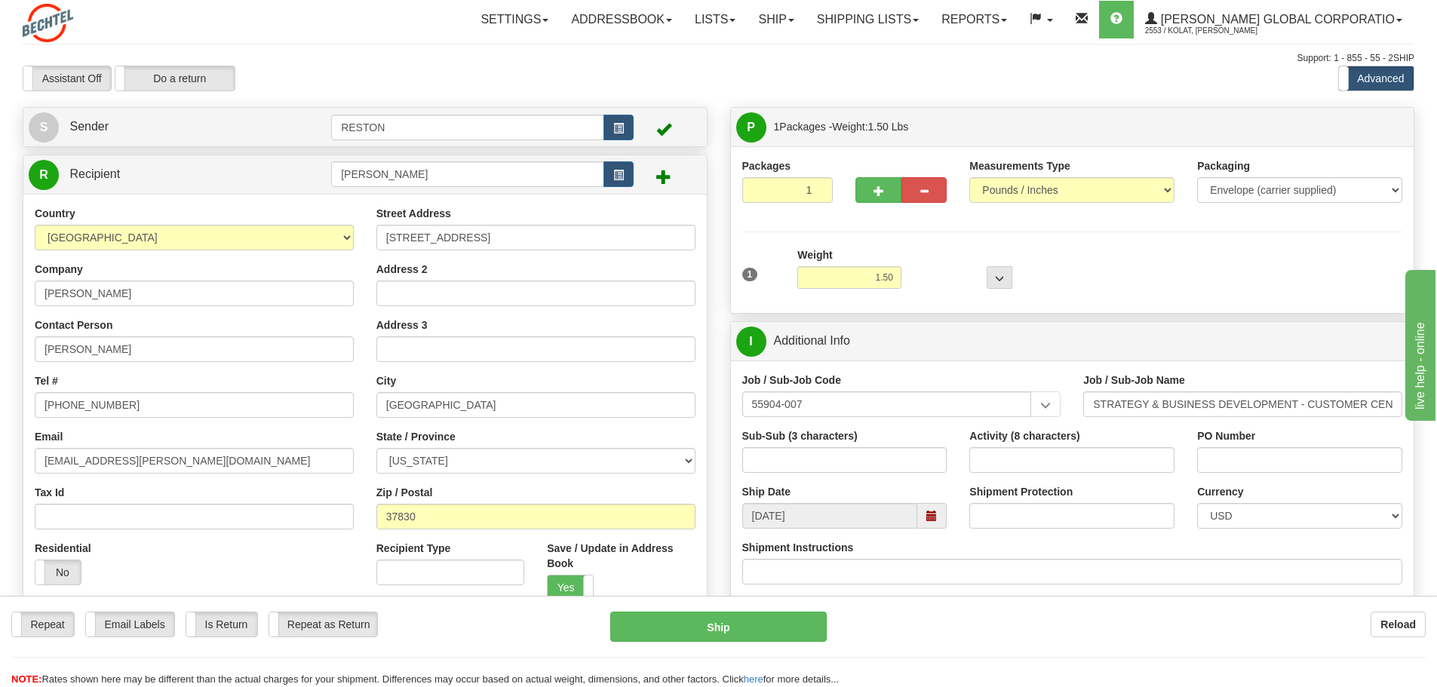
click at [1265, 253] on div "1 Weight 1.50 Dims Code 0 x" at bounding box center [1073, 274] width 668 height 54
click at [1068, 192] on select "Pounds / Inches Kilograms / Centimeters" at bounding box center [1072, 190] width 205 height 26
click at [970, 177] on select "Pounds / Inches Kilograms / Centimeters" at bounding box center [1072, 190] width 205 height 26
click at [1219, 237] on div "Packages 1 1 Measurements Type" at bounding box center [1072, 229] width 661 height 143
click at [997, 269] on button "..." at bounding box center [1000, 277] width 26 height 23
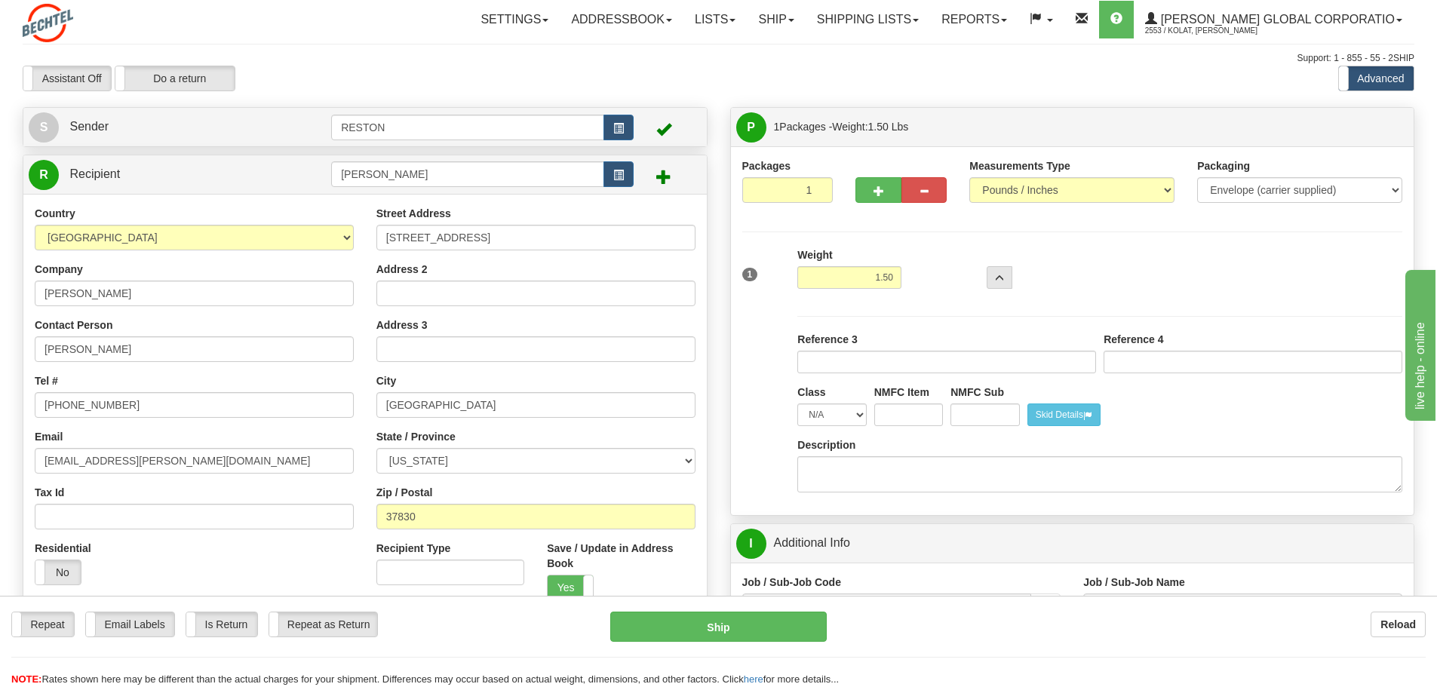
click at [1258, 287] on div "1 Weight 1.50 Dims Code 0 x" at bounding box center [1073, 274] width 668 height 54
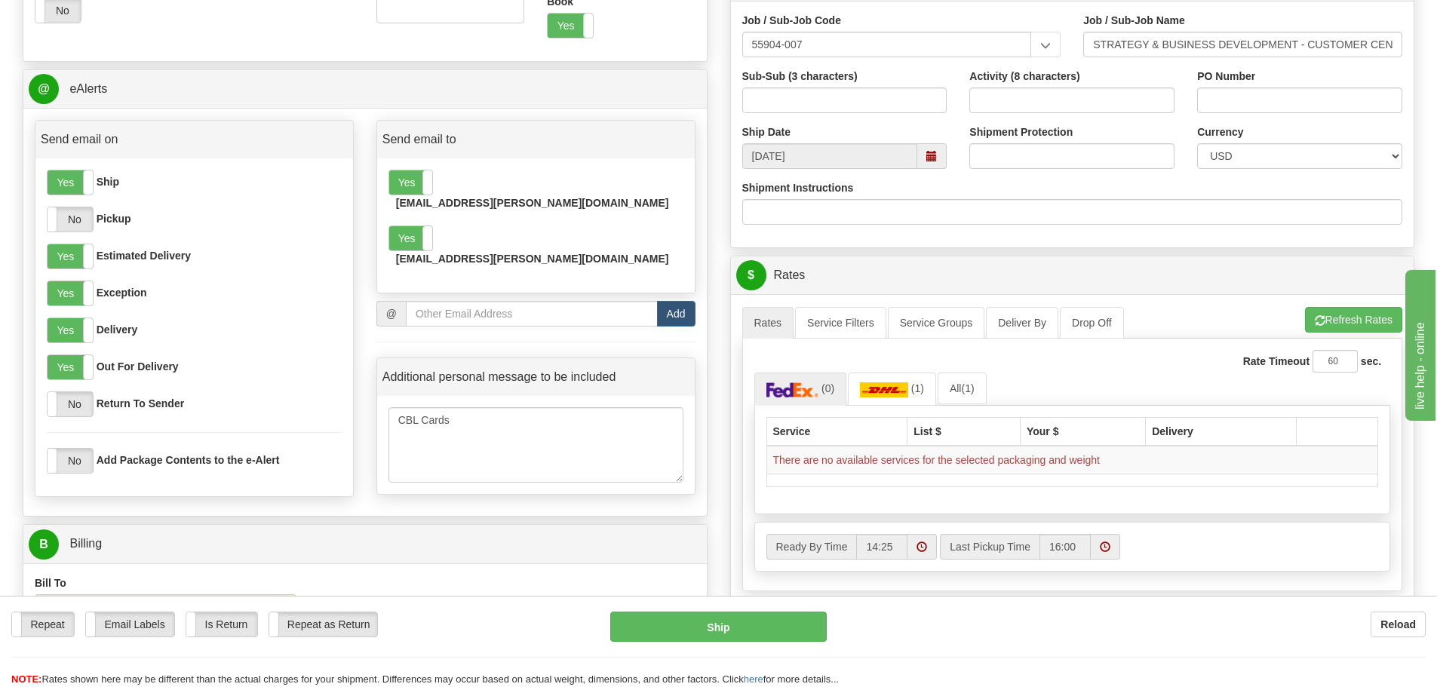
scroll to position [604, 0]
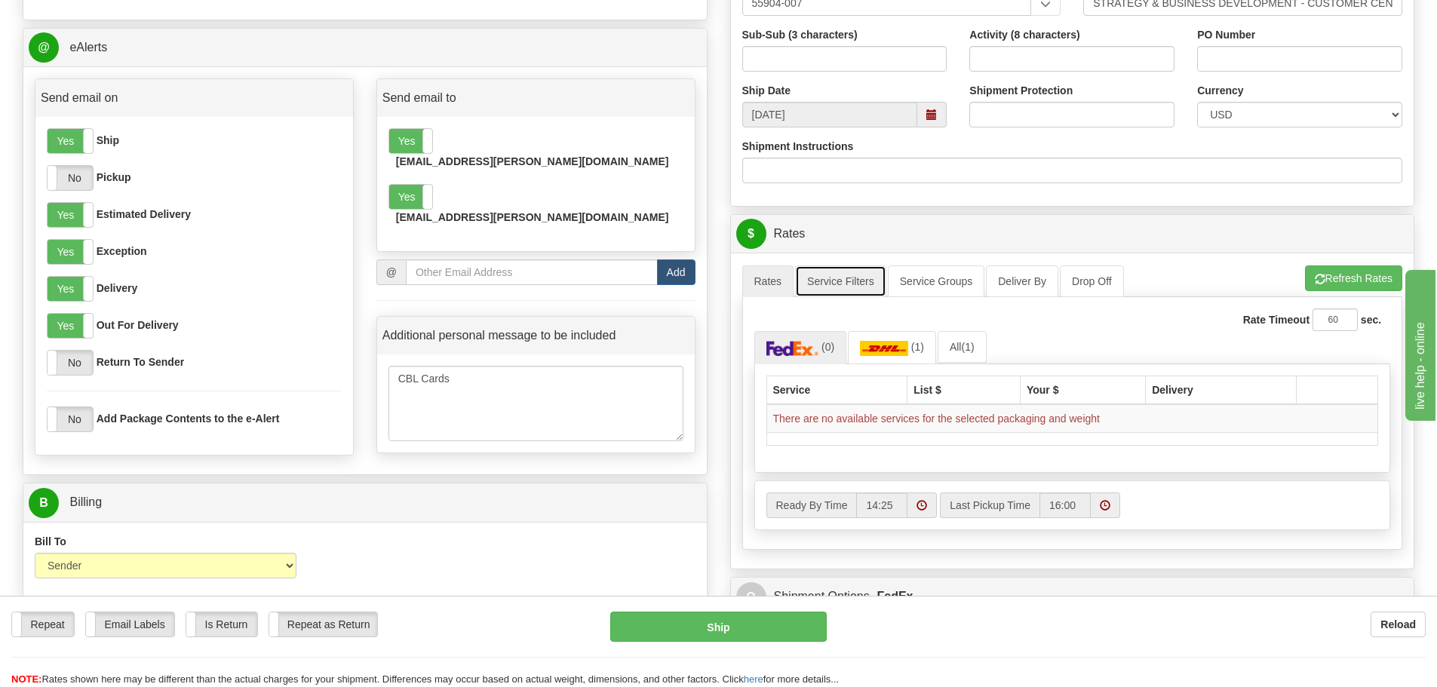
click at [847, 294] on link "Service Filters" at bounding box center [840, 282] width 91 height 32
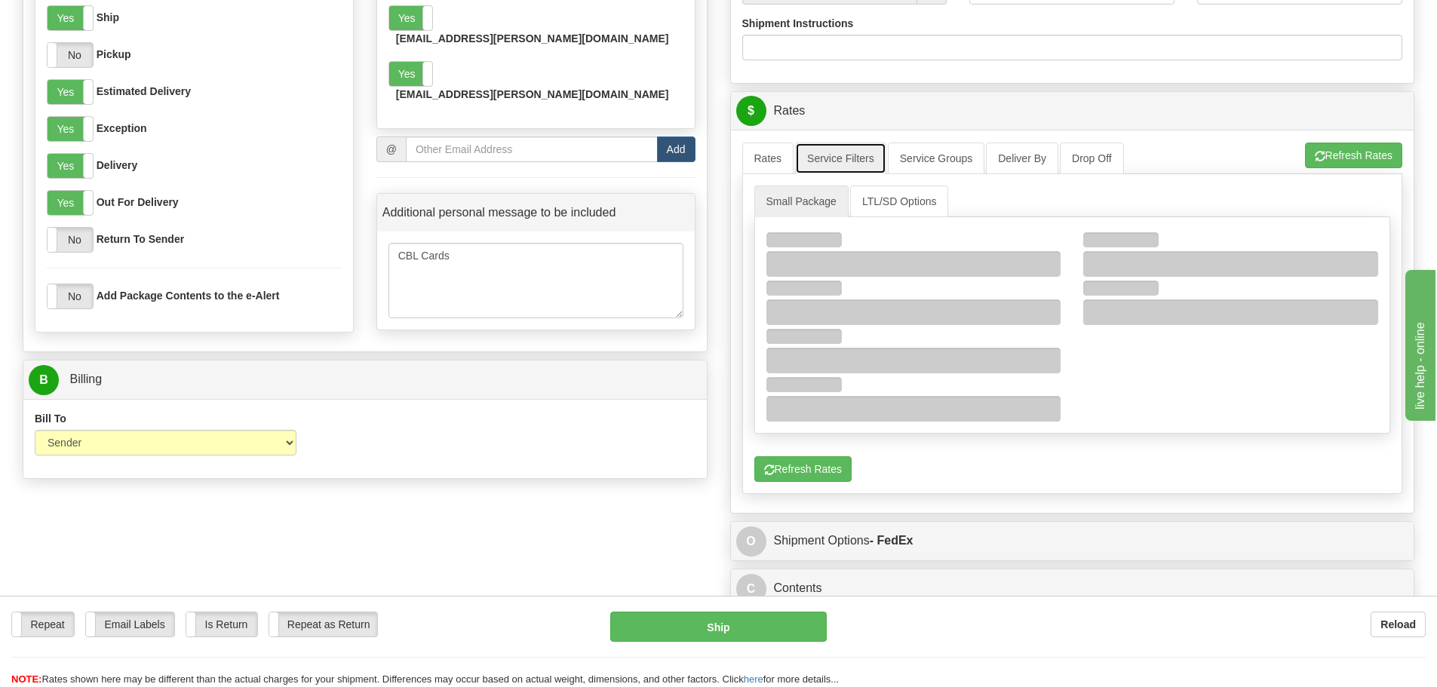
scroll to position [754, 0]
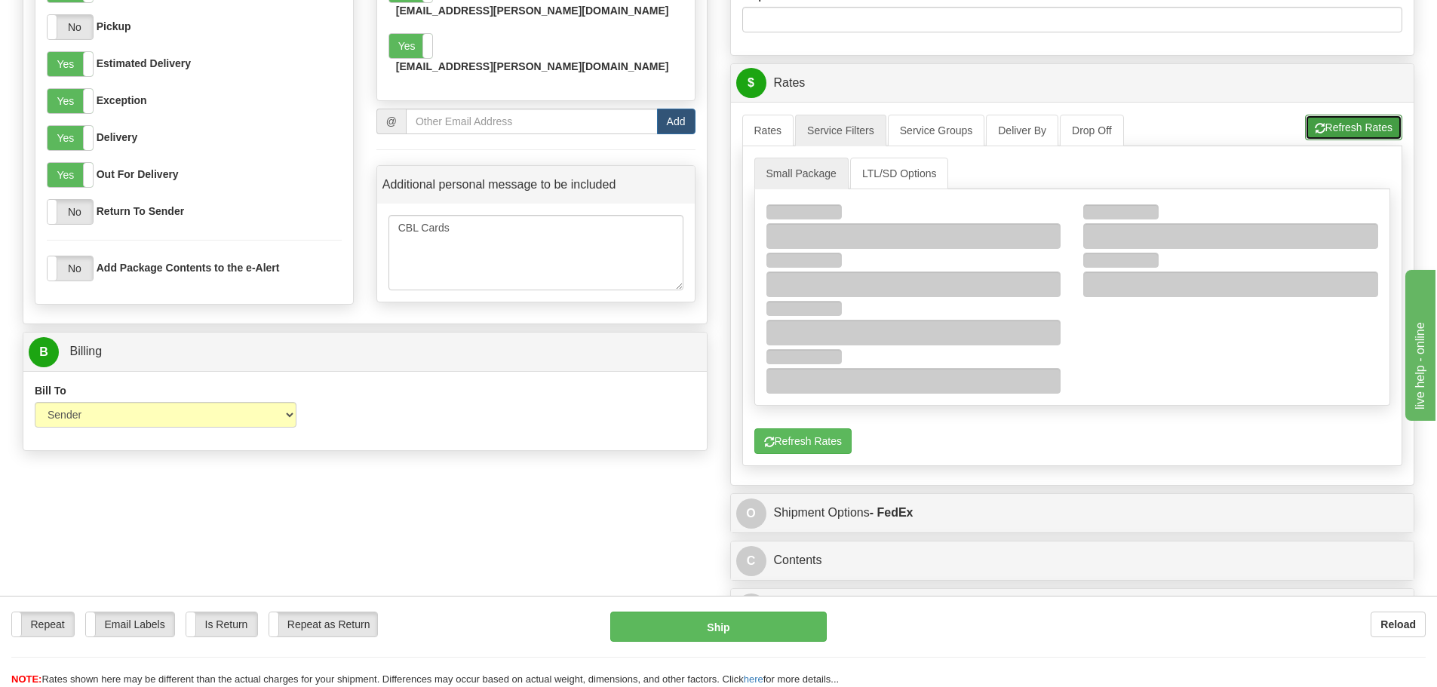
click at [1358, 128] on button "Refresh Rates" at bounding box center [1353, 128] width 97 height 26
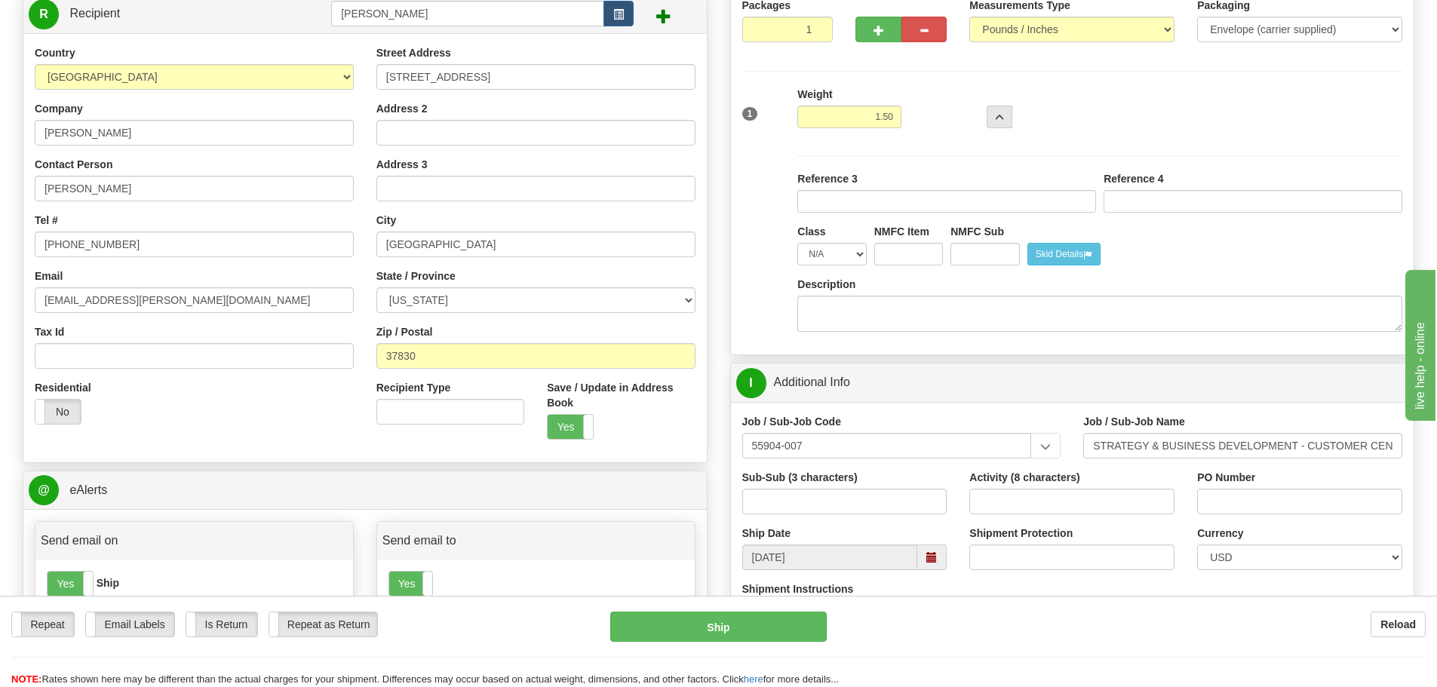
scroll to position [0, 0]
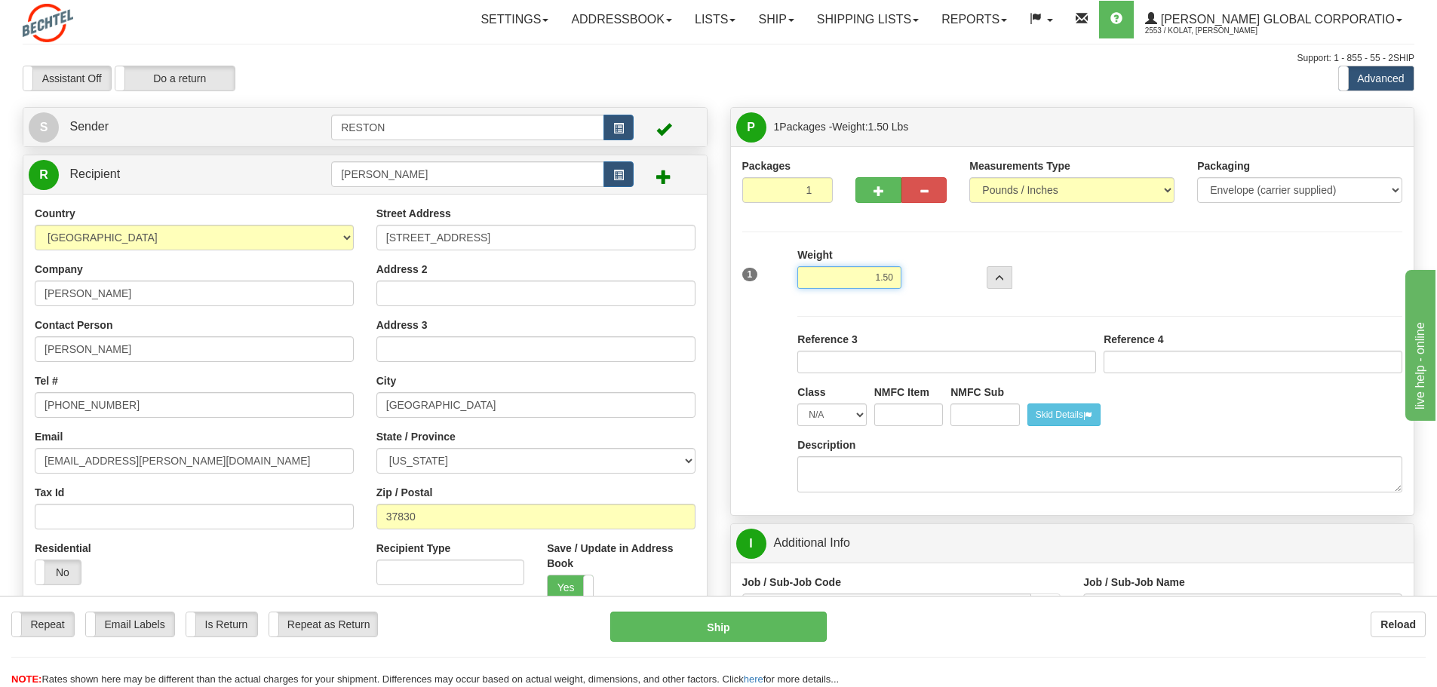
click at [868, 271] on input "1.50" at bounding box center [850, 277] width 104 height 23
drag, startPoint x: 868, startPoint y: 271, endPoint x: 1190, endPoint y: 252, distance: 322.7
click at [1185, 255] on div "1 Weight 1.50 Dims Code 0 x" at bounding box center [1073, 274] width 668 height 54
type input "1.00"
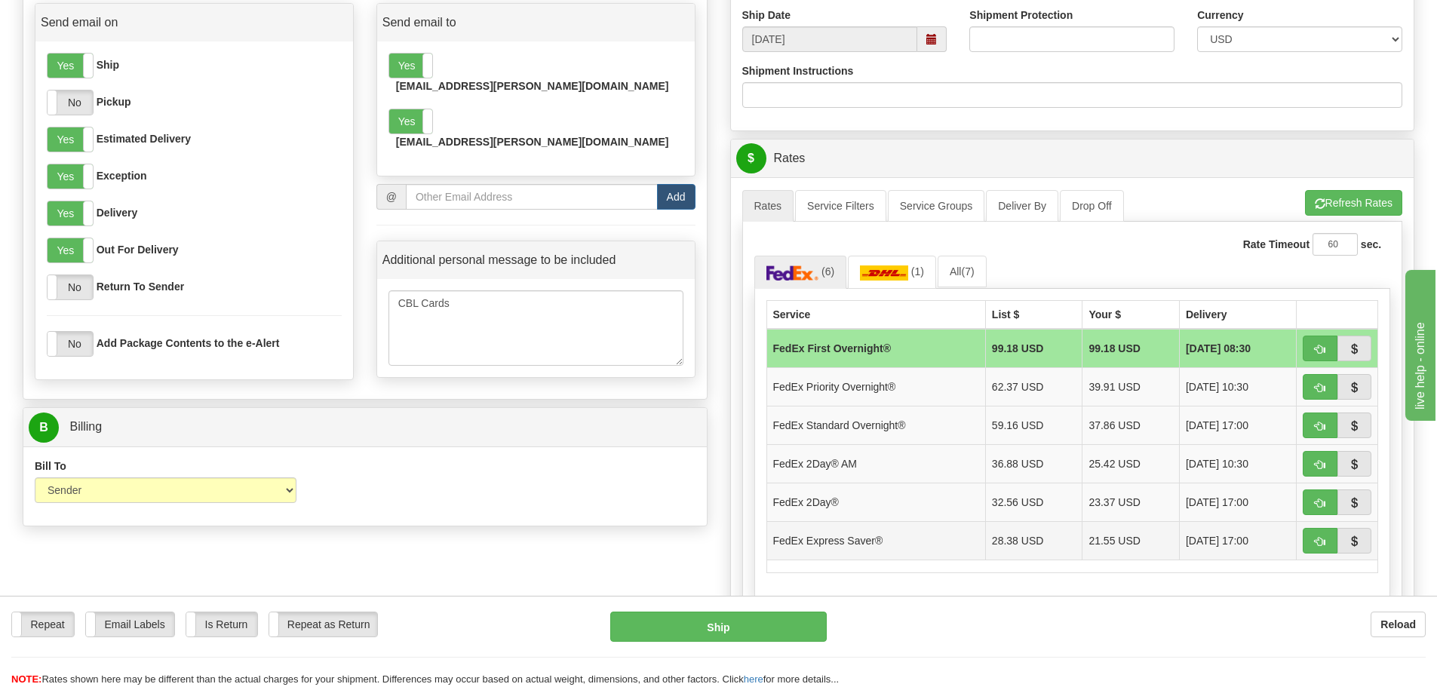
scroll to position [830, 0]
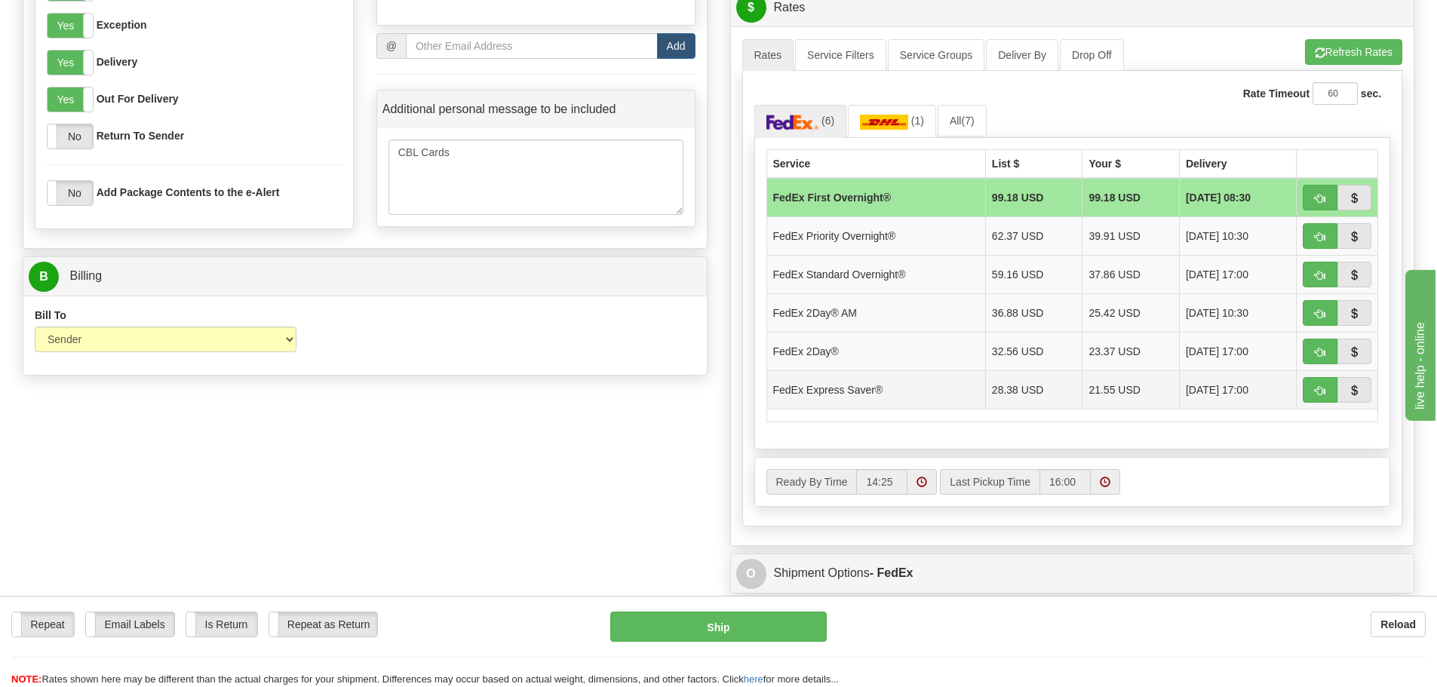
click at [1090, 389] on td "21.55 USD" at bounding box center [1131, 389] width 97 height 38
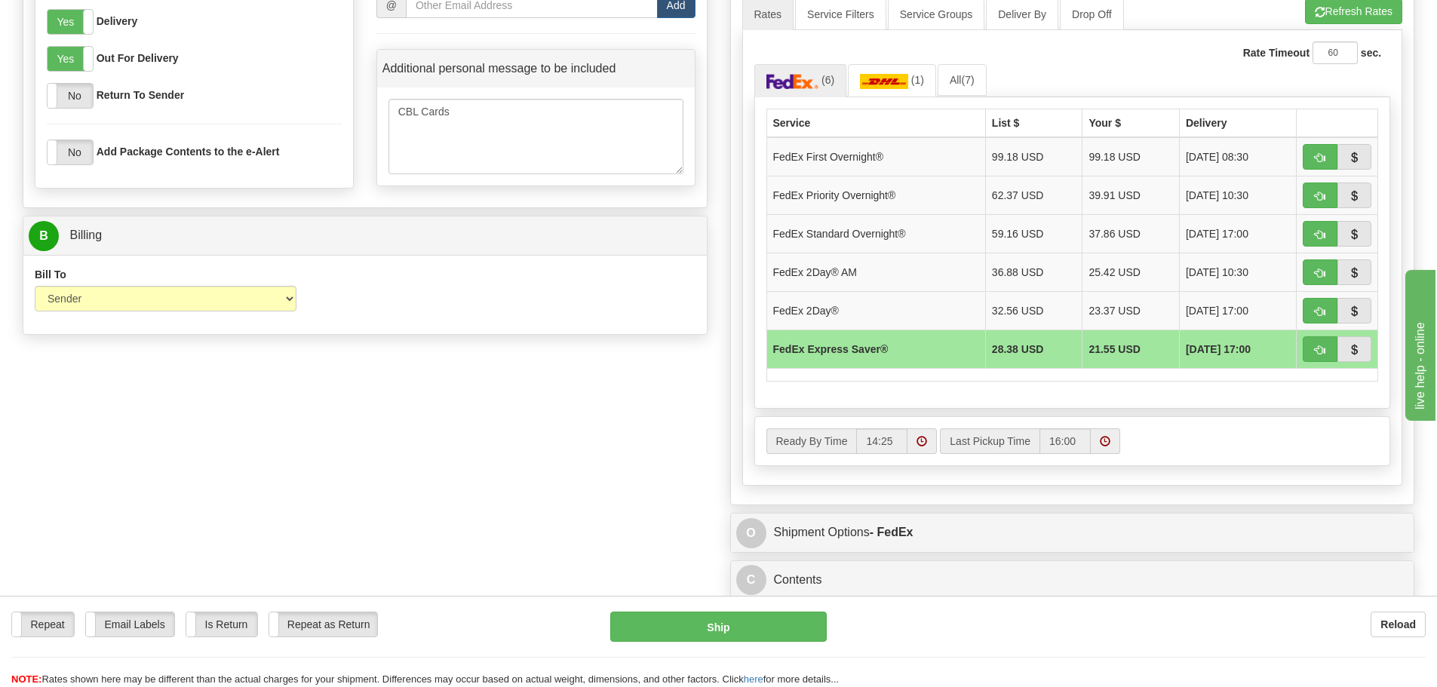
scroll to position [905, 0]
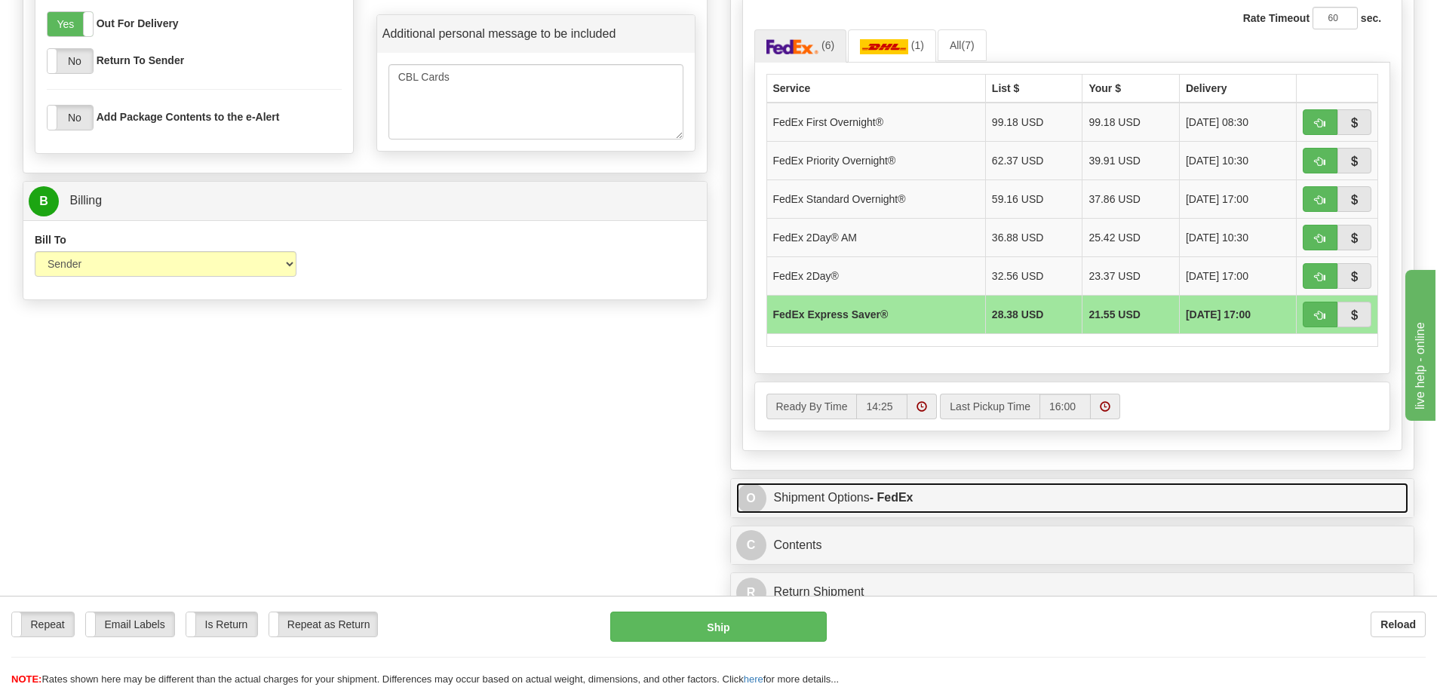
click at [1045, 496] on link "O Shipment Options - FedEx" at bounding box center [1072, 498] width 673 height 31
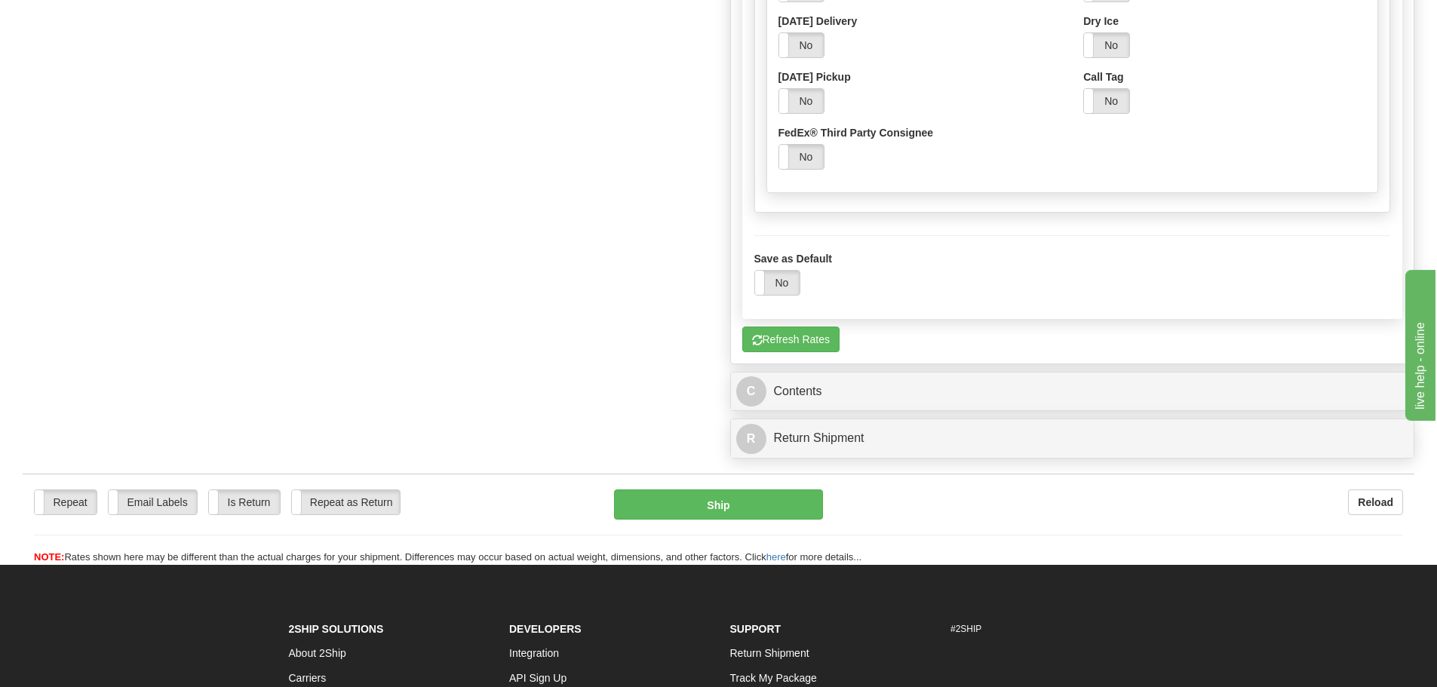
scroll to position [1660, 0]
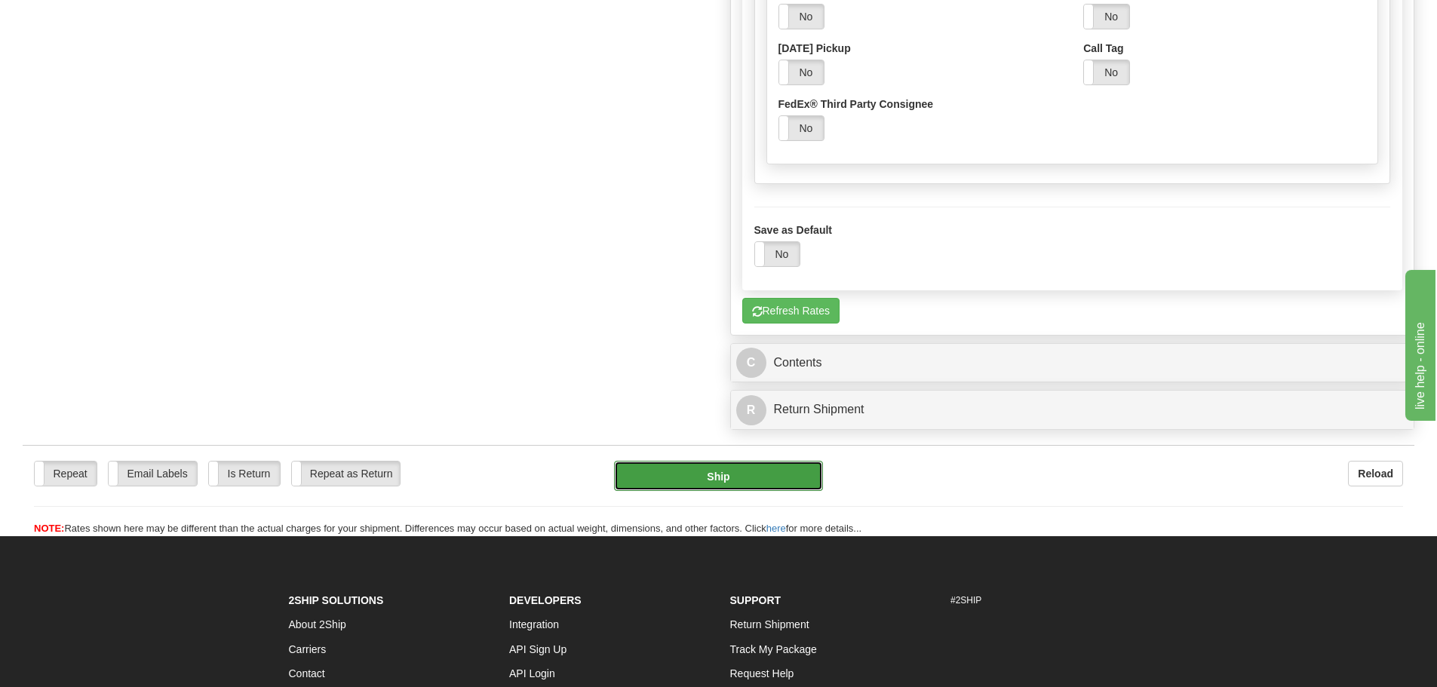
click at [754, 487] on button "Ship" at bounding box center [718, 476] width 209 height 30
type input "20"
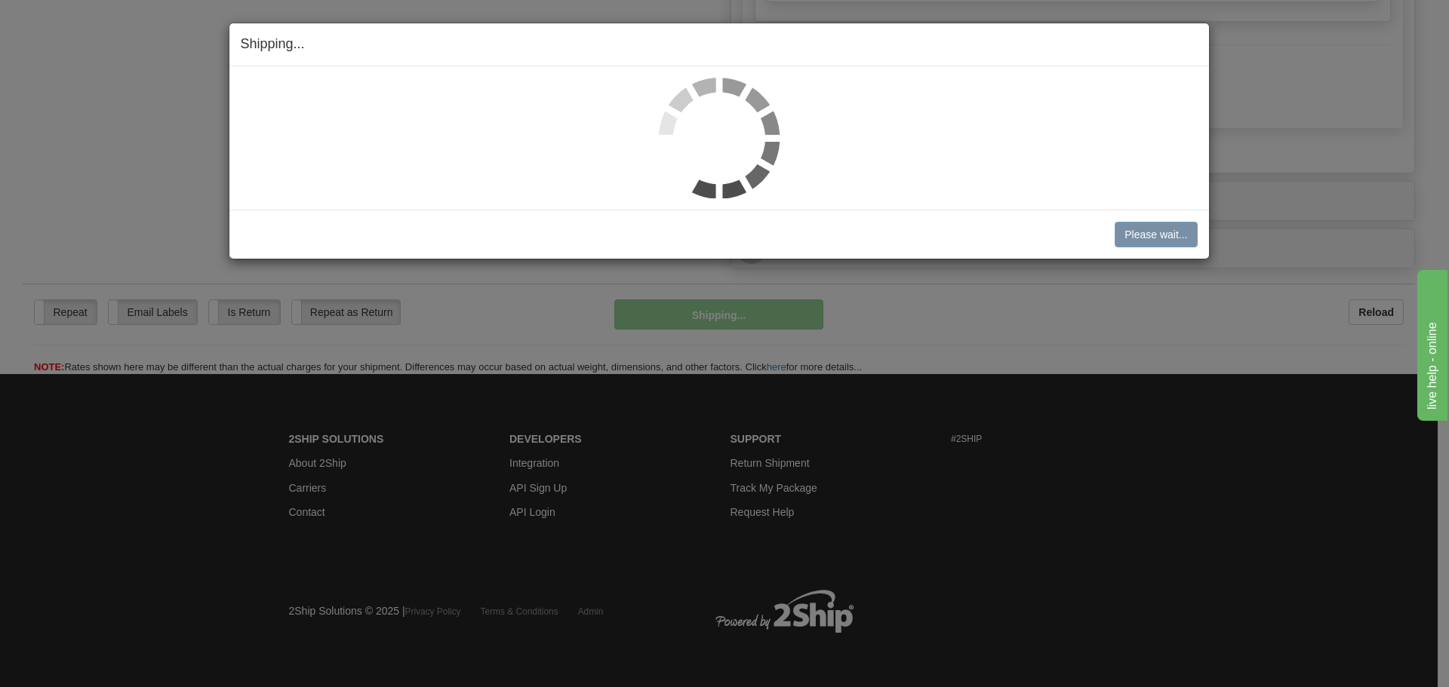
scroll to position [1142, 0]
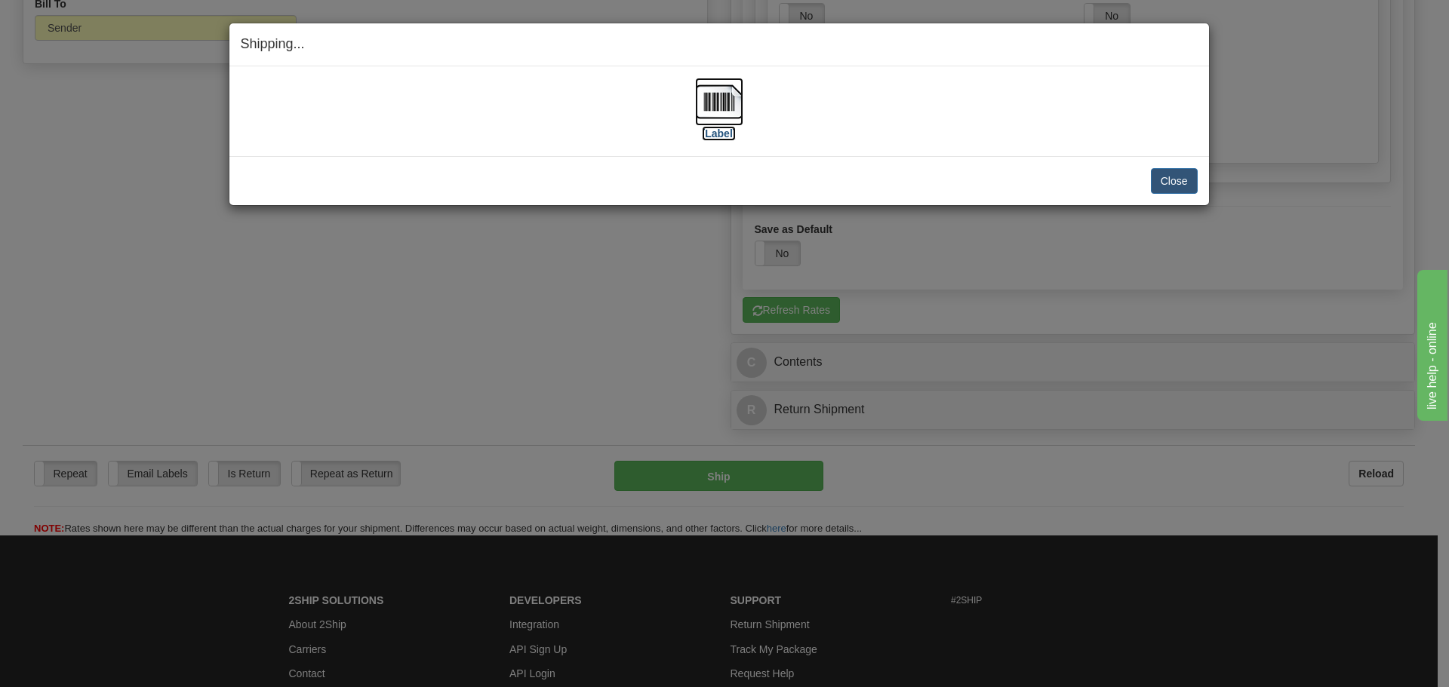
click at [720, 112] on img at bounding box center [719, 102] width 48 height 48
click at [1188, 173] on button "Close" at bounding box center [1174, 181] width 47 height 26
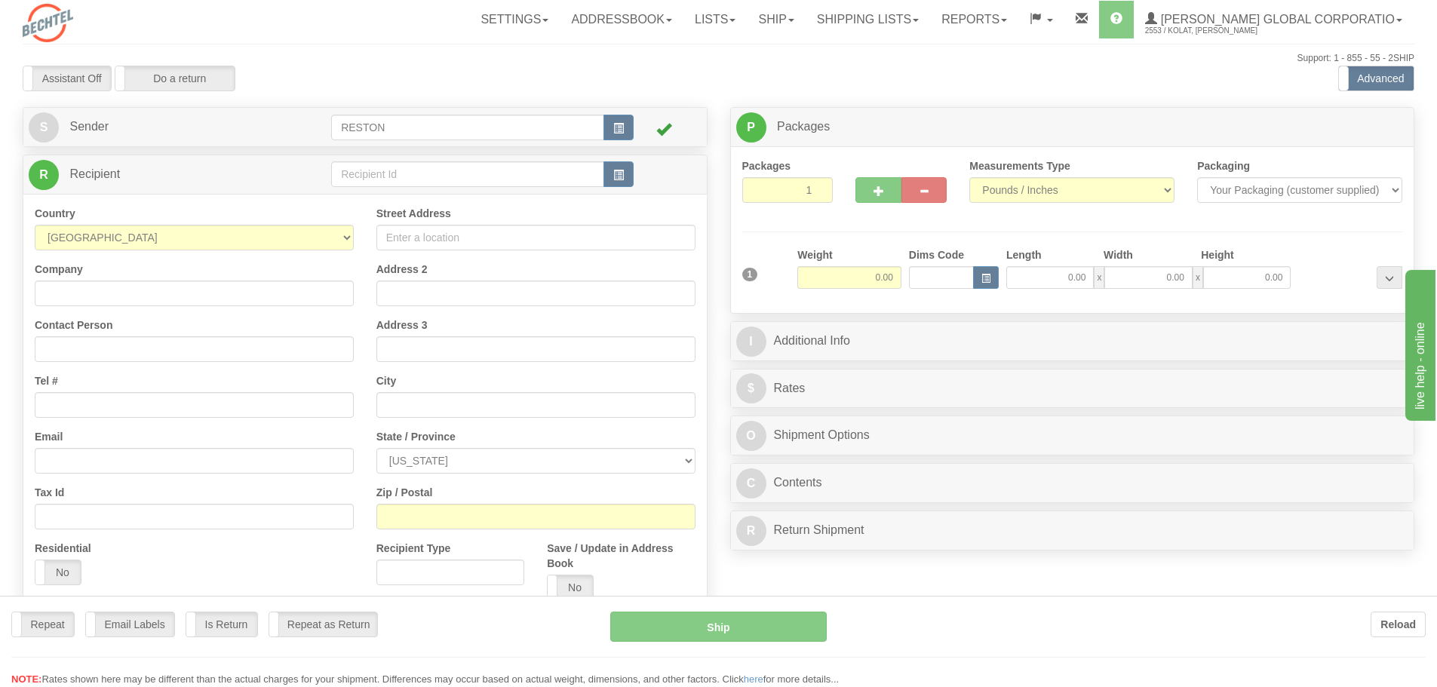
click at [642, 359] on div at bounding box center [718, 343] width 1437 height 687
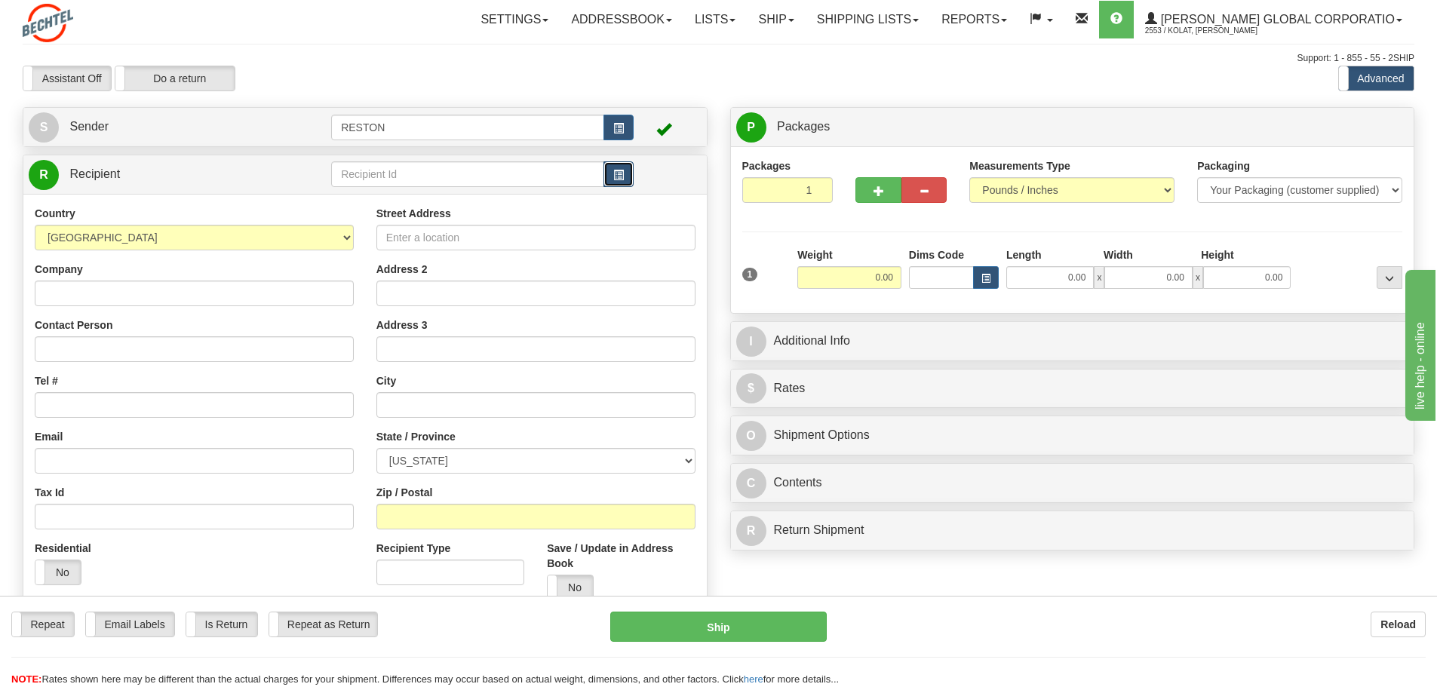
click at [621, 176] on span "button" at bounding box center [618, 176] width 11 height 10
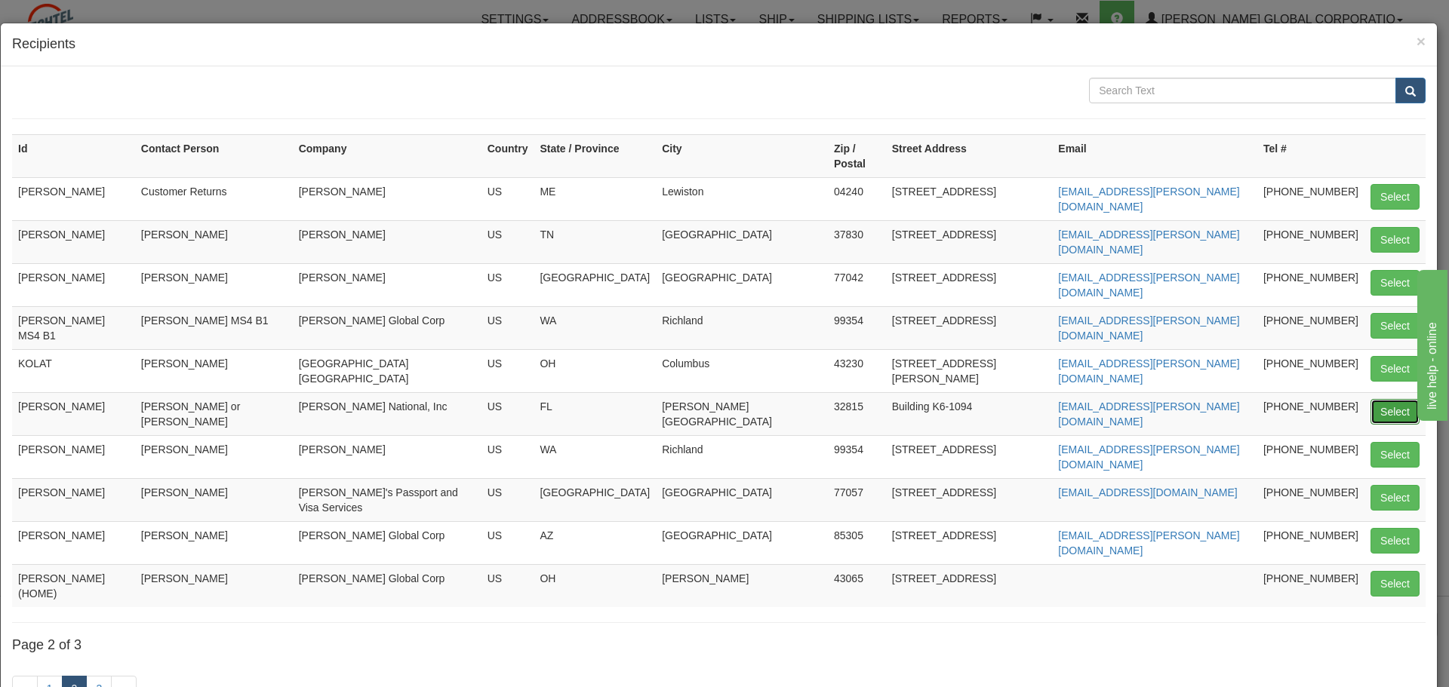
click at [1396, 399] on button "Select" at bounding box center [1394, 412] width 49 height 26
type input "[PERSON_NAME]"
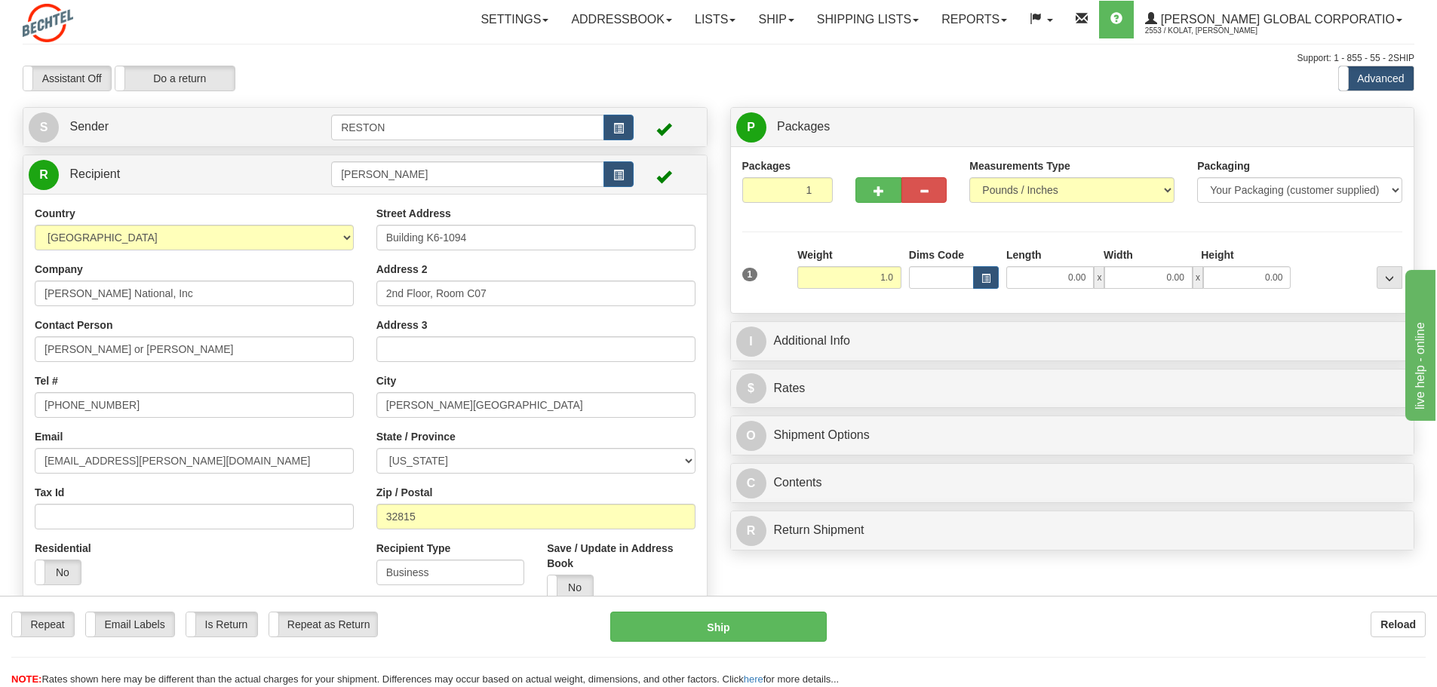
type input "1.00"
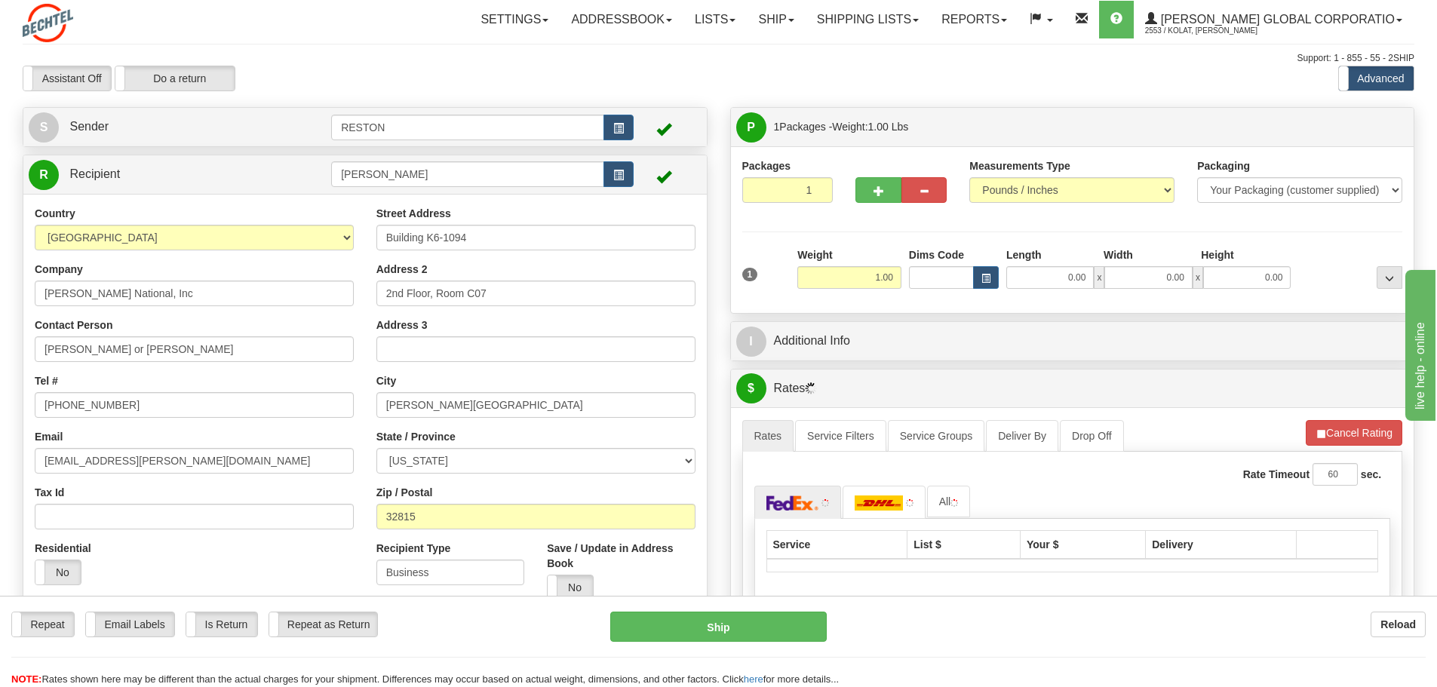
drag, startPoint x: 1025, startPoint y: 63, endPoint x: 1323, endPoint y: 167, distance: 315.4
click at [1031, 63] on div "Support: 1 - 855 - 55 - 2SHIP" at bounding box center [719, 58] width 1392 height 13
click at [1353, 195] on select "Your Packaging (customer supplied) Envelope (carrier supplied) Pack (carrier su…" at bounding box center [1299, 190] width 205 height 26
select select "2"
click at [1197, 177] on select "Your Packaging (customer supplied) Envelope (carrier supplied) Pack (carrier su…" at bounding box center [1299, 190] width 205 height 26
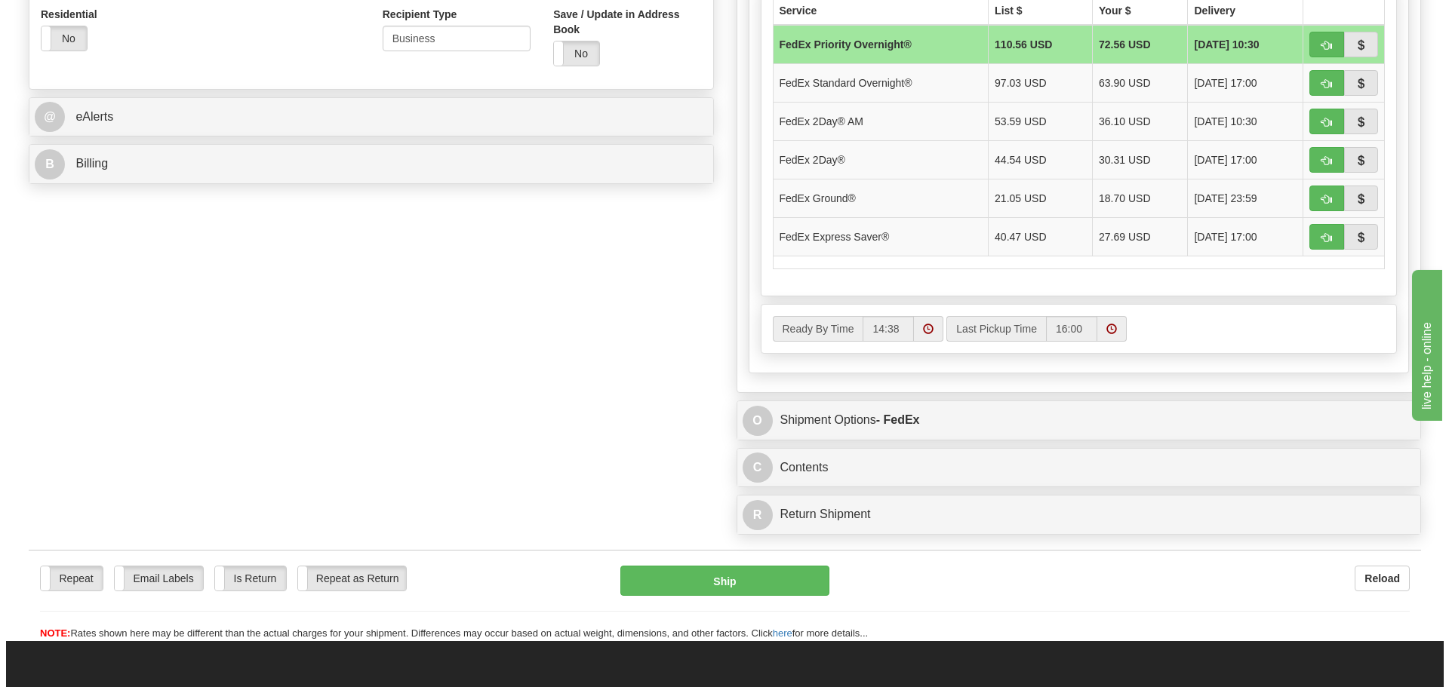
scroll to position [226, 0]
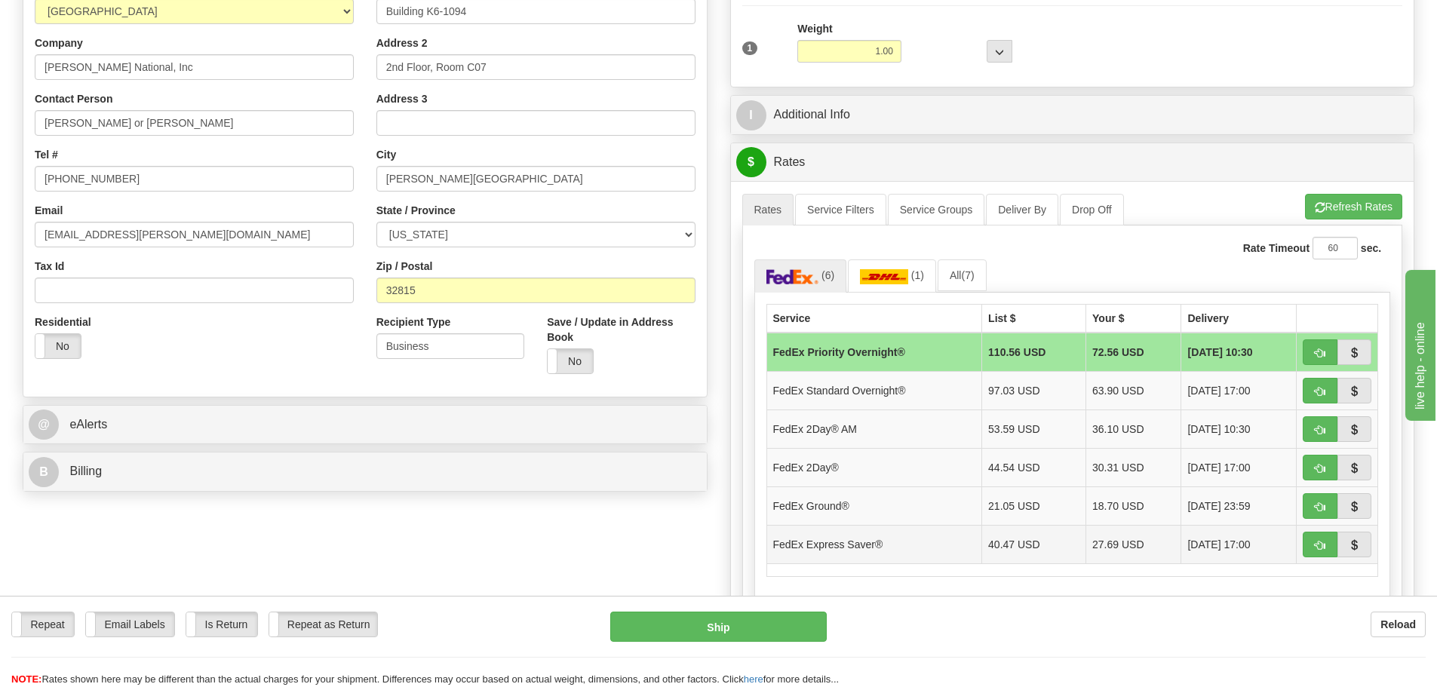
click at [1117, 536] on td "27.69 USD" at bounding box center [1133, 544] width 95 height 38
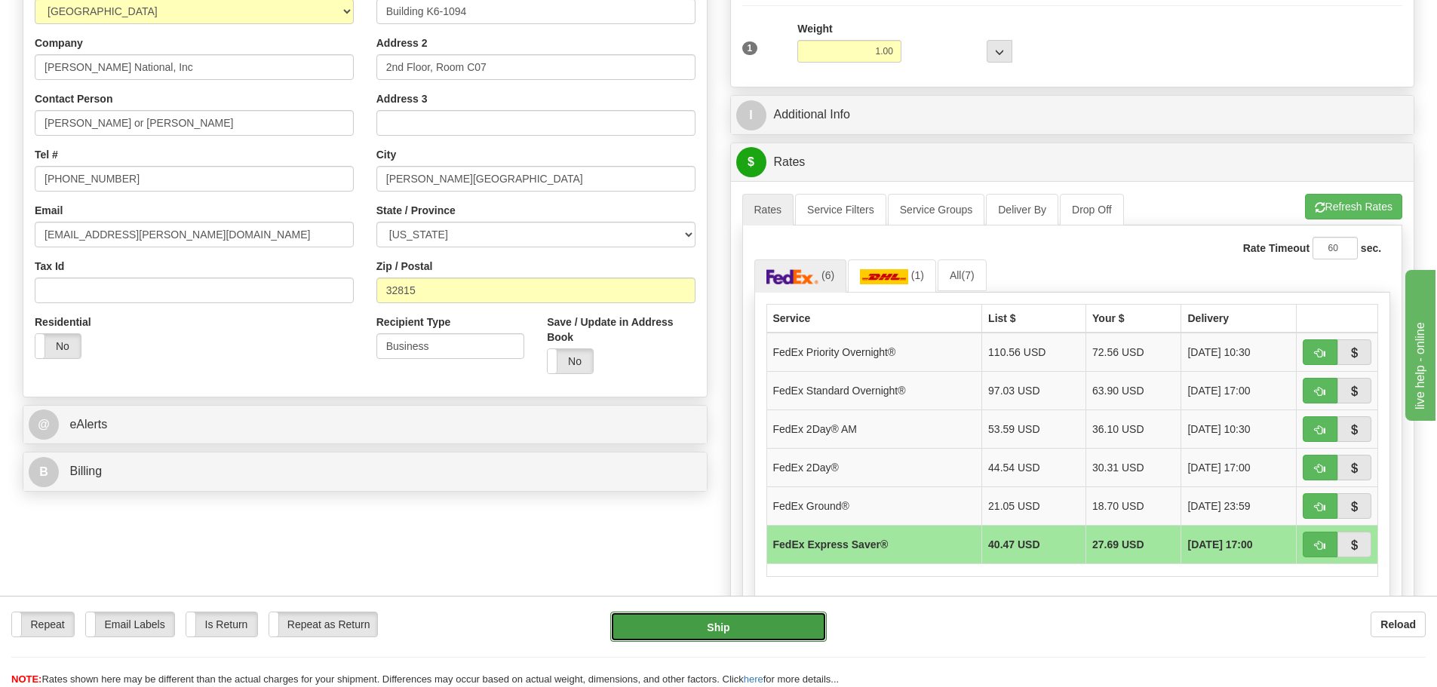
click at [786, 623] on button "Ship" at bounding box center [718, 627] width 217 height 30
type input "20"
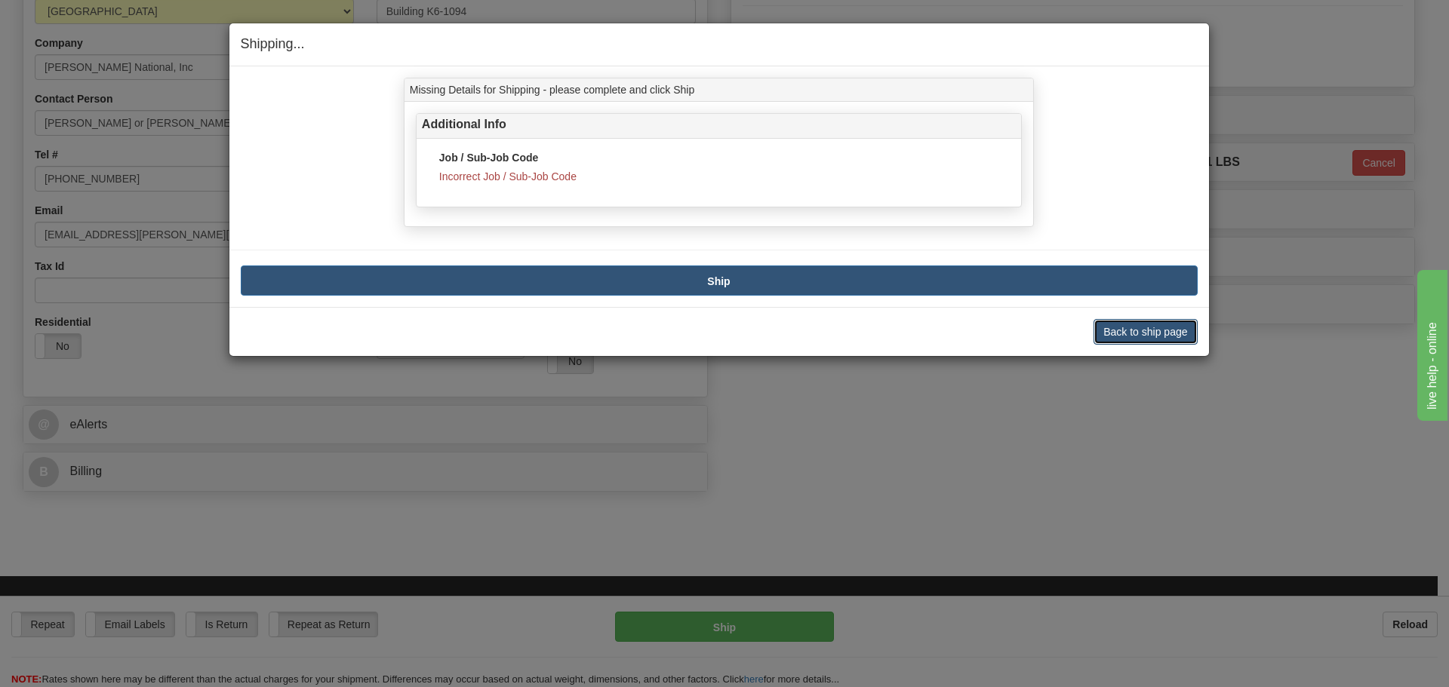
click at [1144, 337] on button "Back to ship page" at bounding box center [1144, 332] width 103 height 26
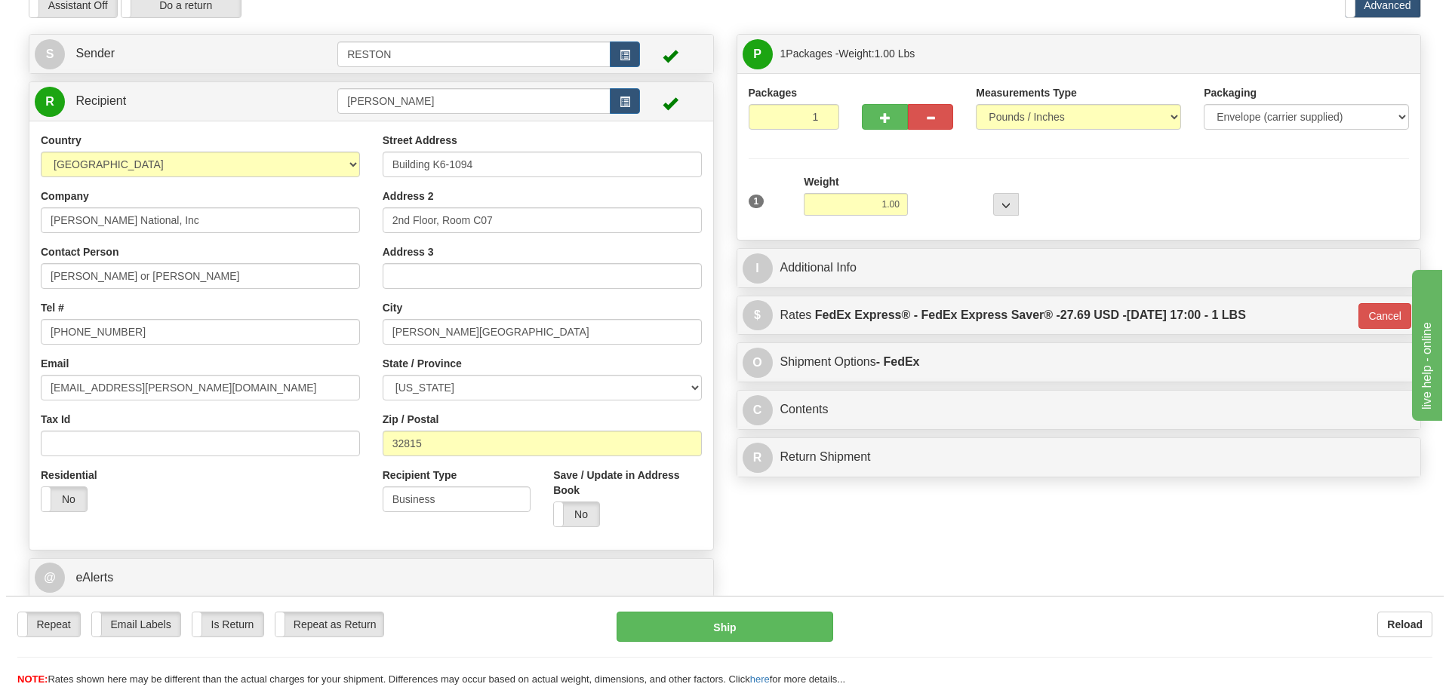
scroll to position [0, 0]
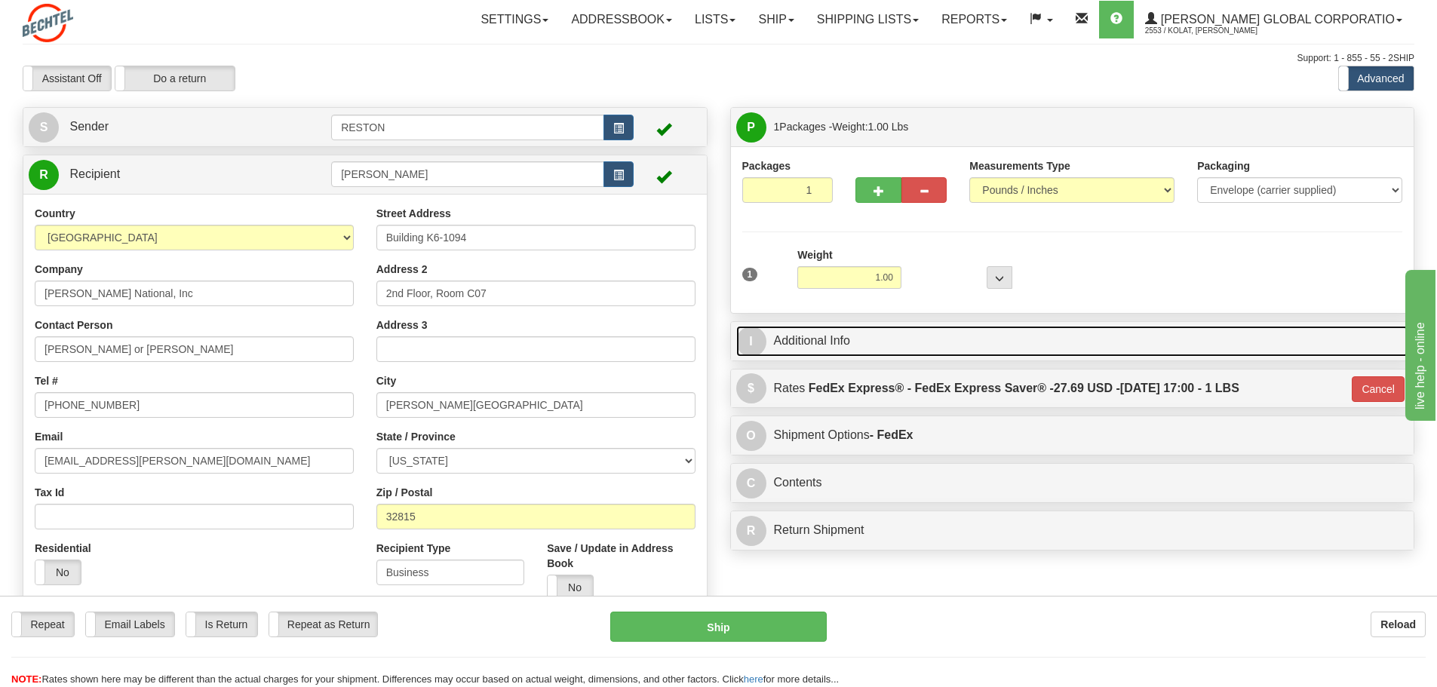
click at [938, 339] on link "I Additional Info" at bounding box center [1072, 341] width 673 height 31
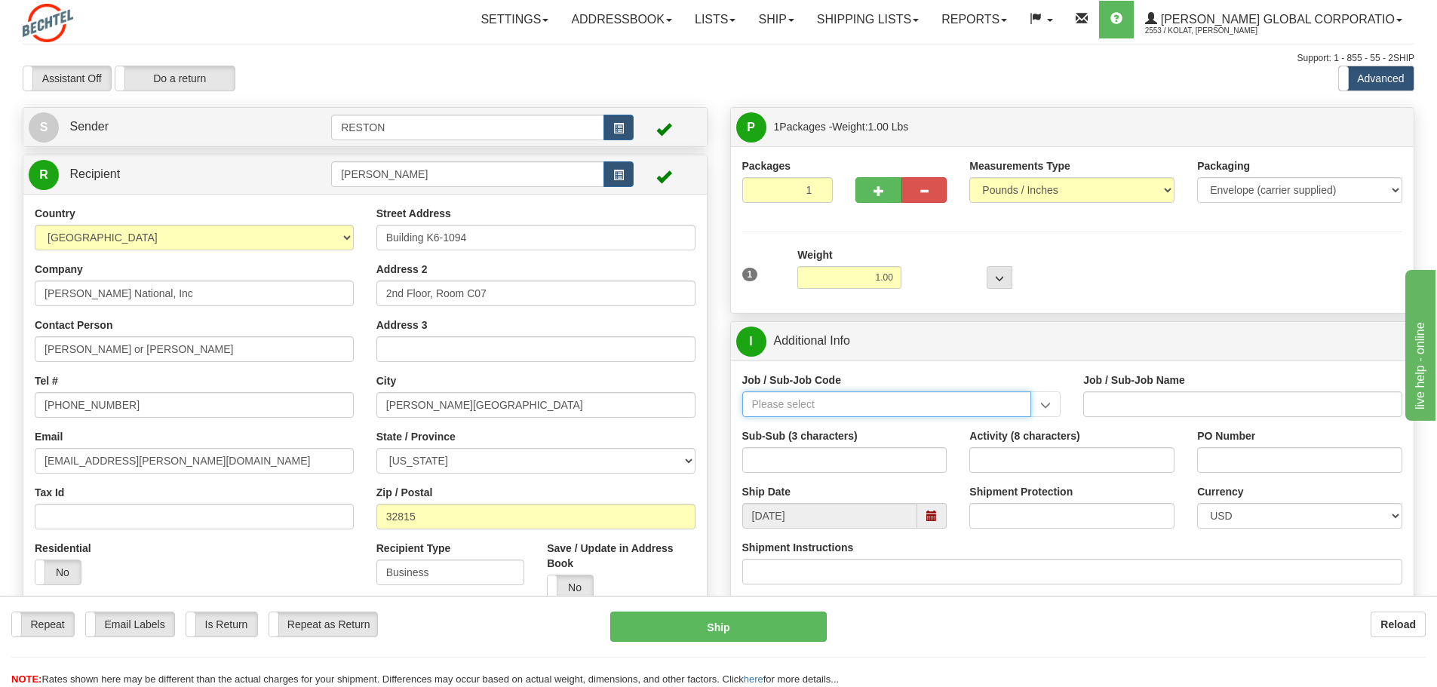
click at [890, 404] on input "Job / Sub-Job Code" at bounding box center [887, 405] width 290 height 26
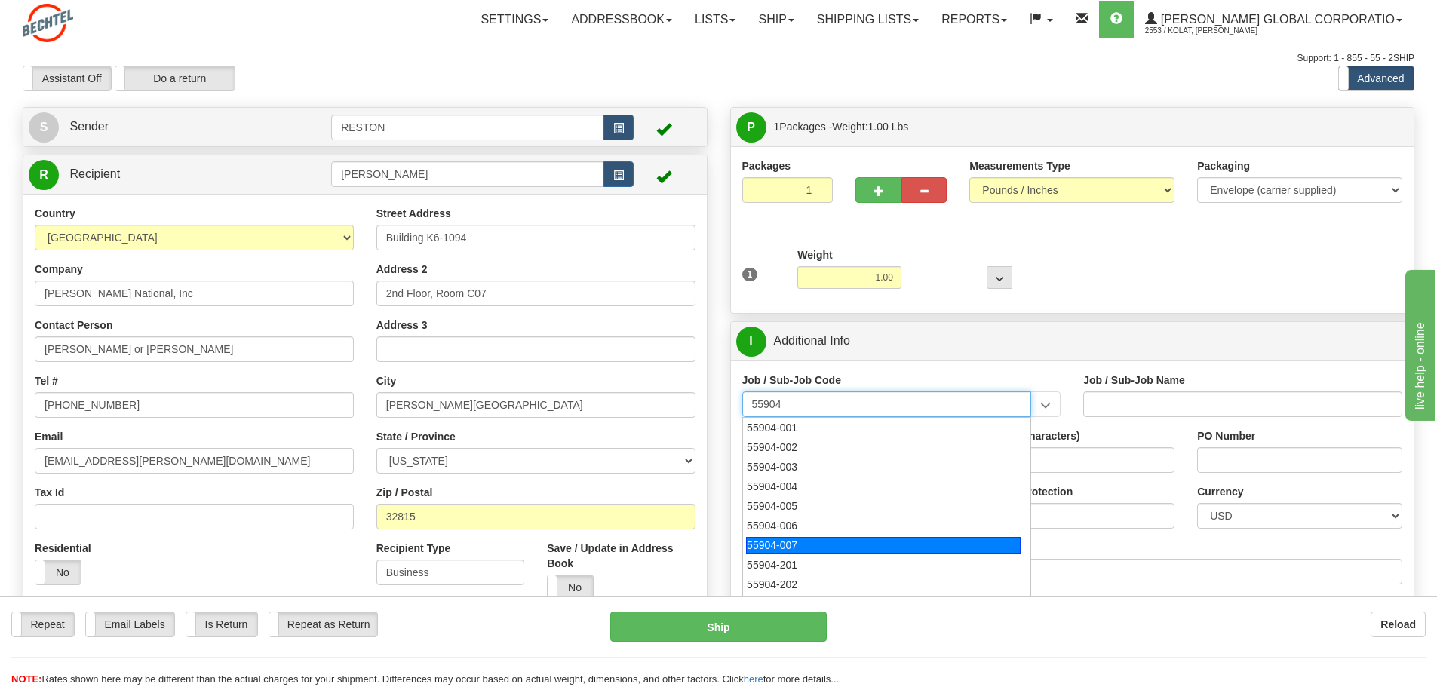
click at [841, 540] on div "55904-007" at bounding box center [883, 545] width 275 height 17
type input "55904-007"
type input "STRATEGY & BUSINESS DEVELOPMENT - CUSTOMER CENTRI"
type input "55904-007"
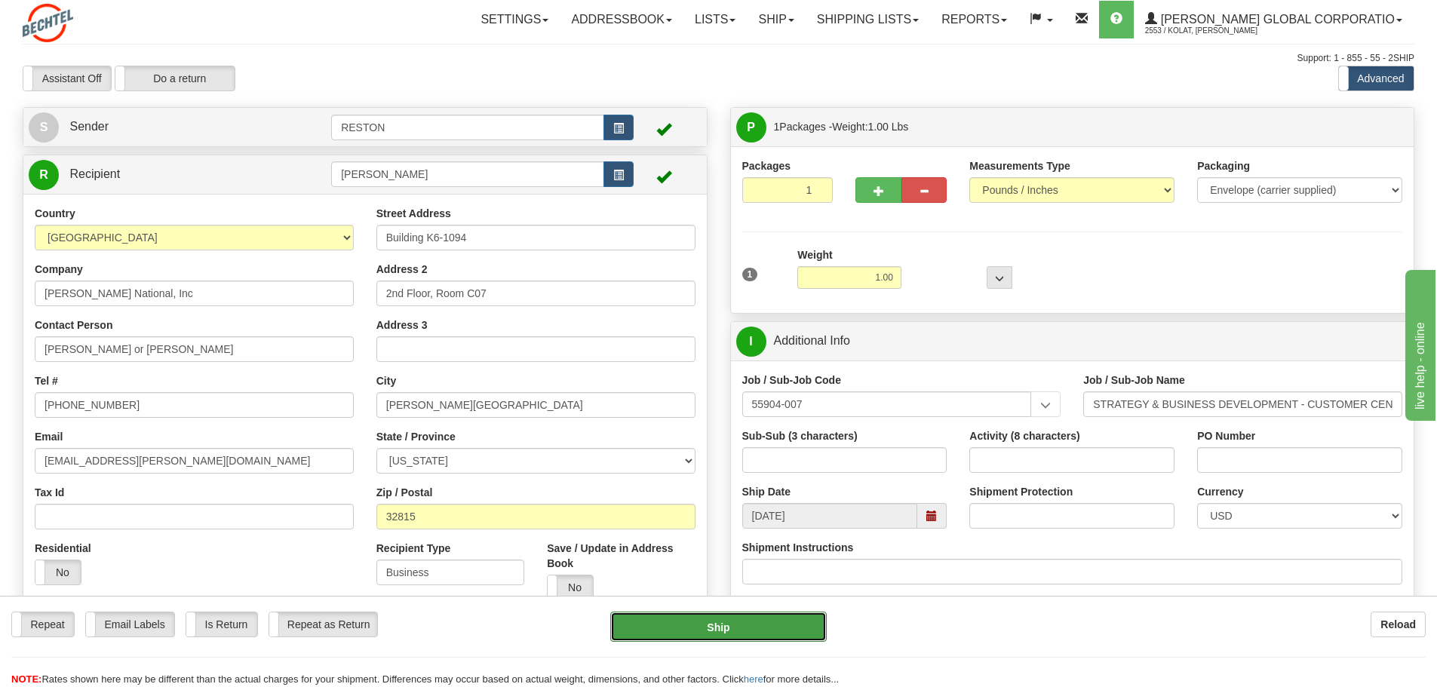
click at [798, 638] on button "Ship" at bounding box center [718, 627] width 217 height 30
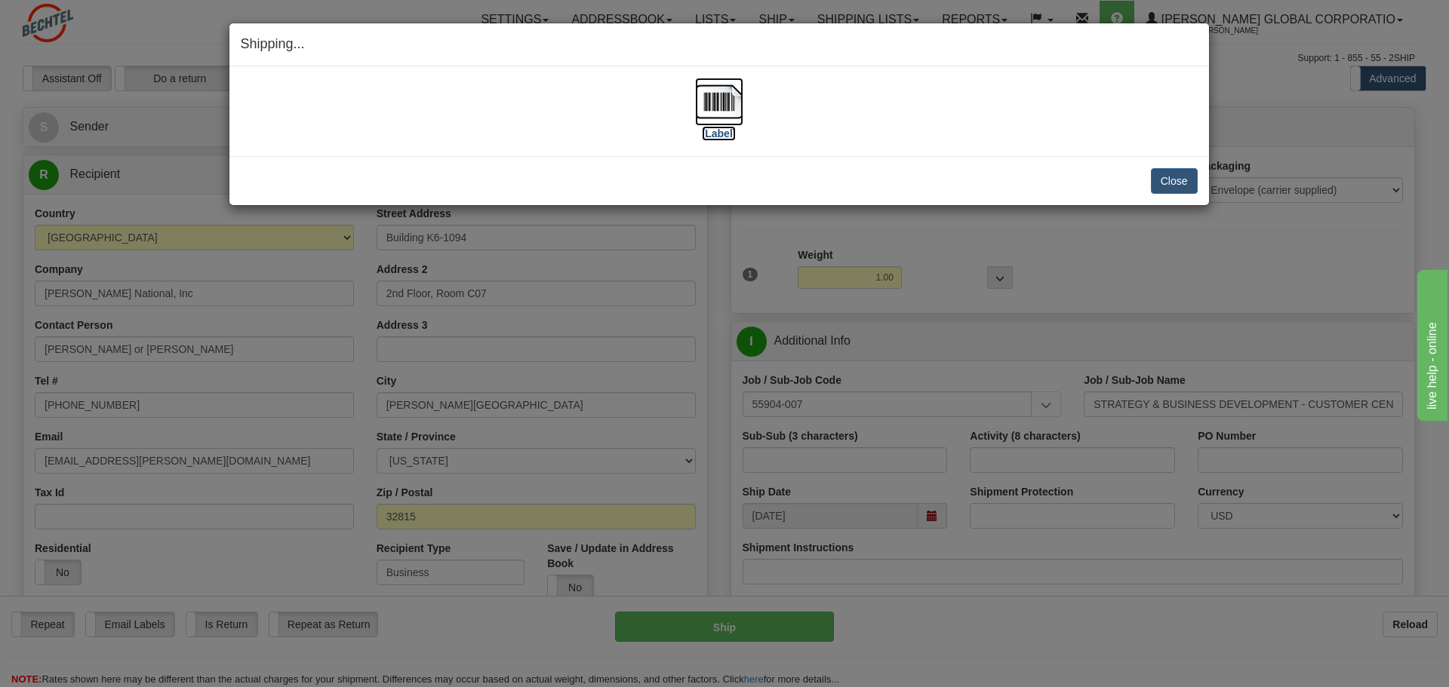
click at [725, 101] on img at bounding box center [719, 102] width 48 height 48
